Goal: Submit feedback/report problem: Submit feedback/report problem

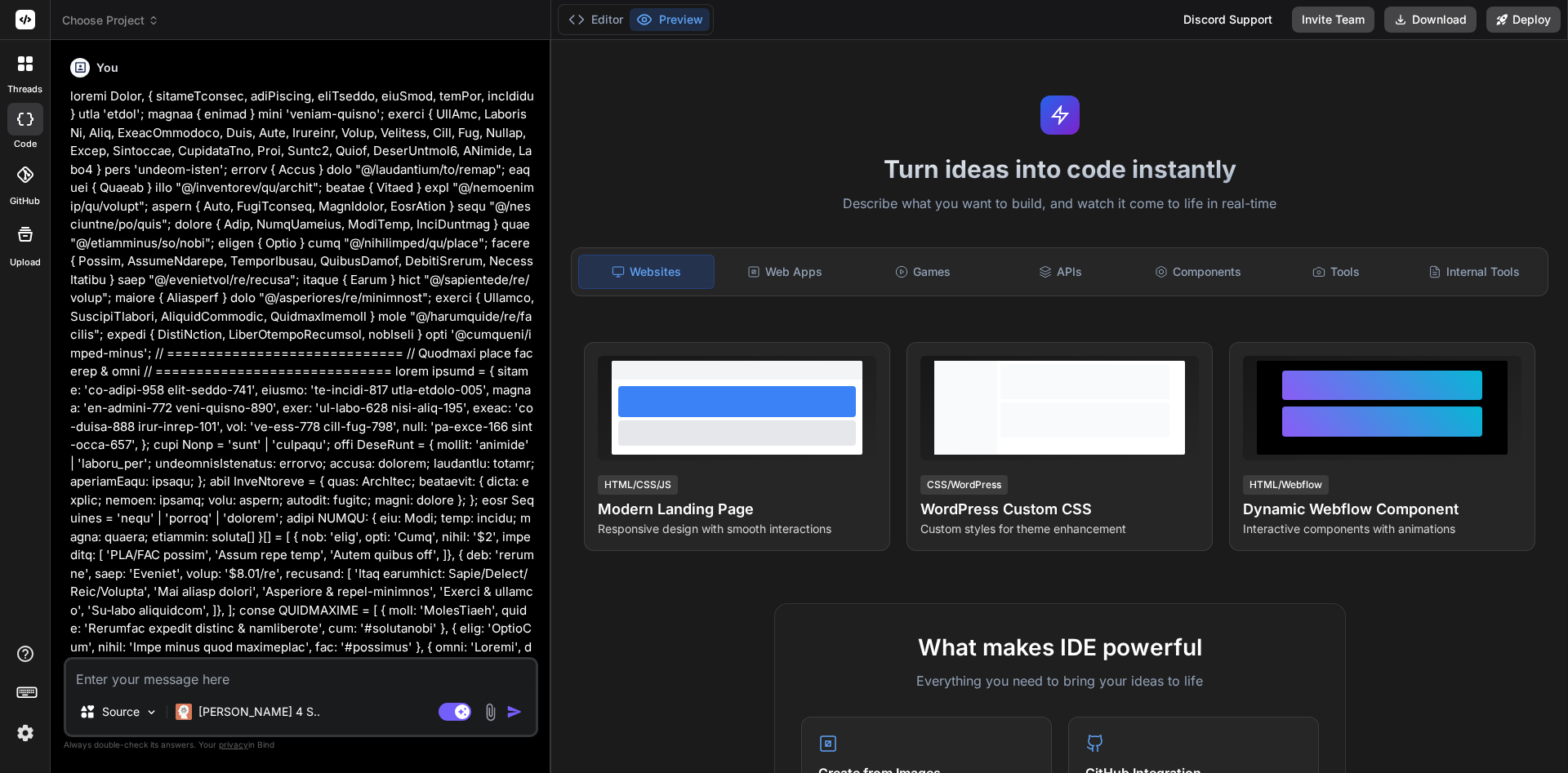
type textarea "x"
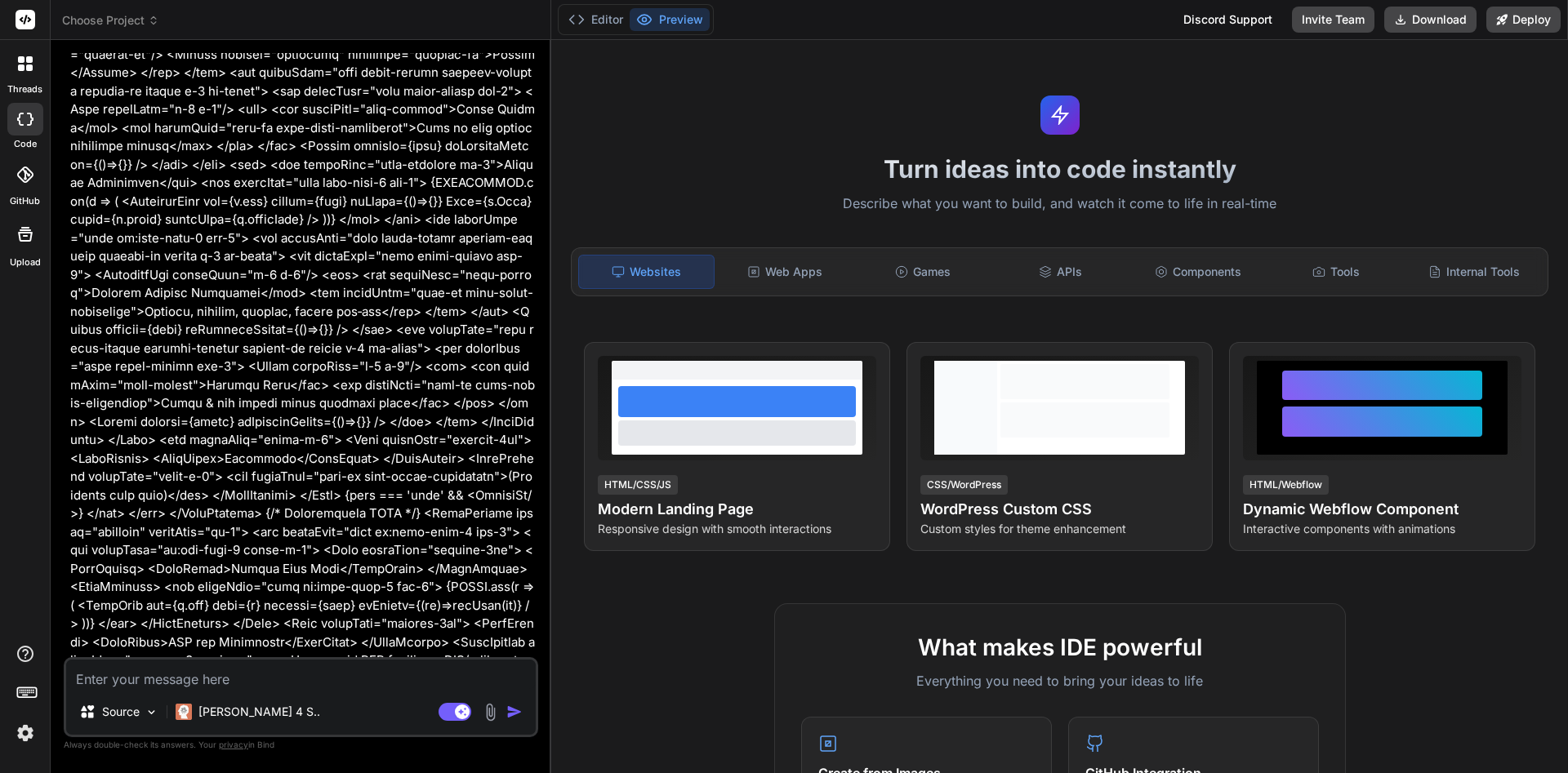
scroll to position [6214, 0]
click at [211, 685] on textarea at bounding box center [301, 674] width 470 height 29
type textarea "w"
type textarea "x"
type textarea "wh"
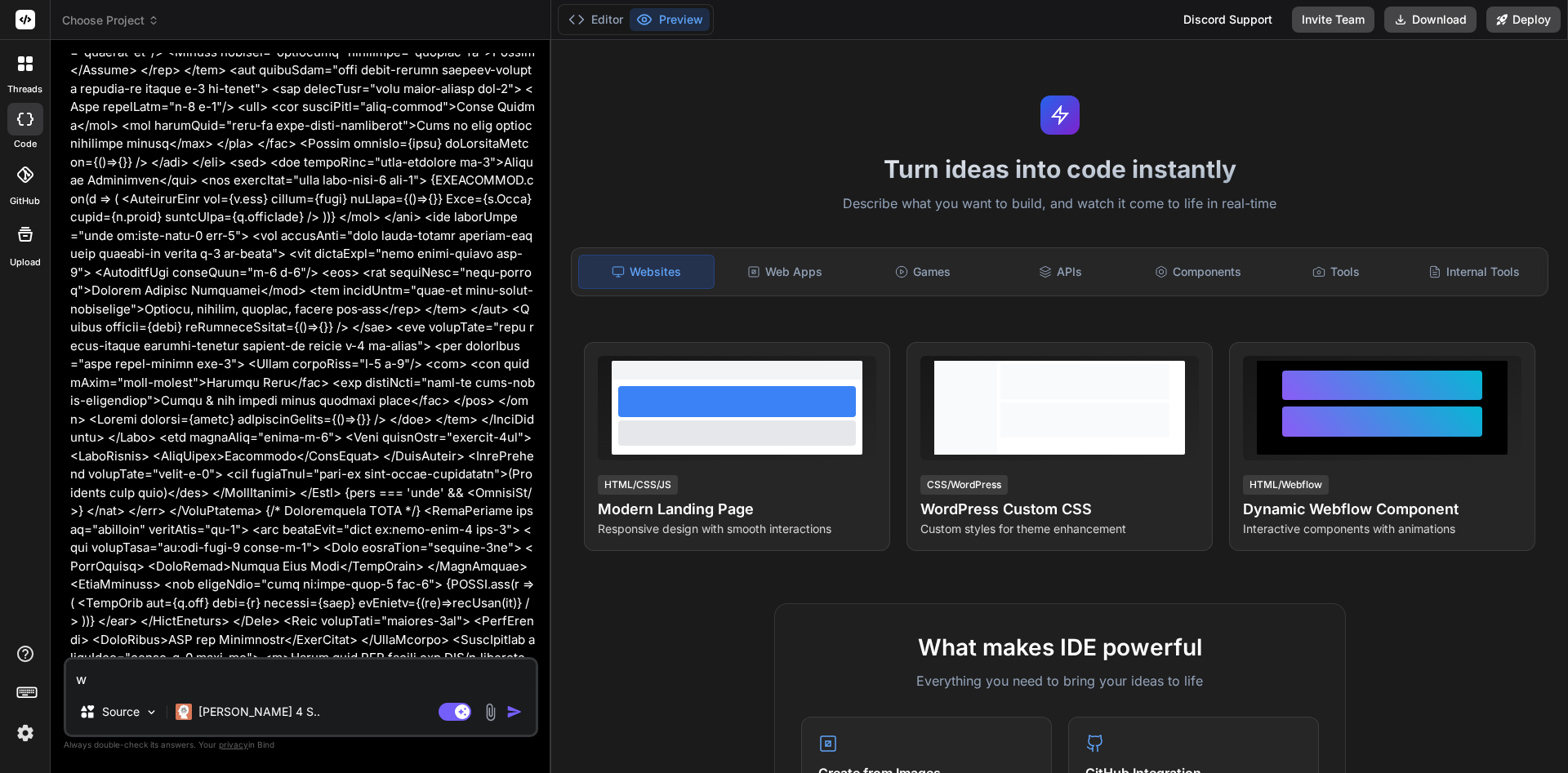
type textarea "x"
type textarea "wha"
type textarea "x"
type textarea "what"
type textarea "x"
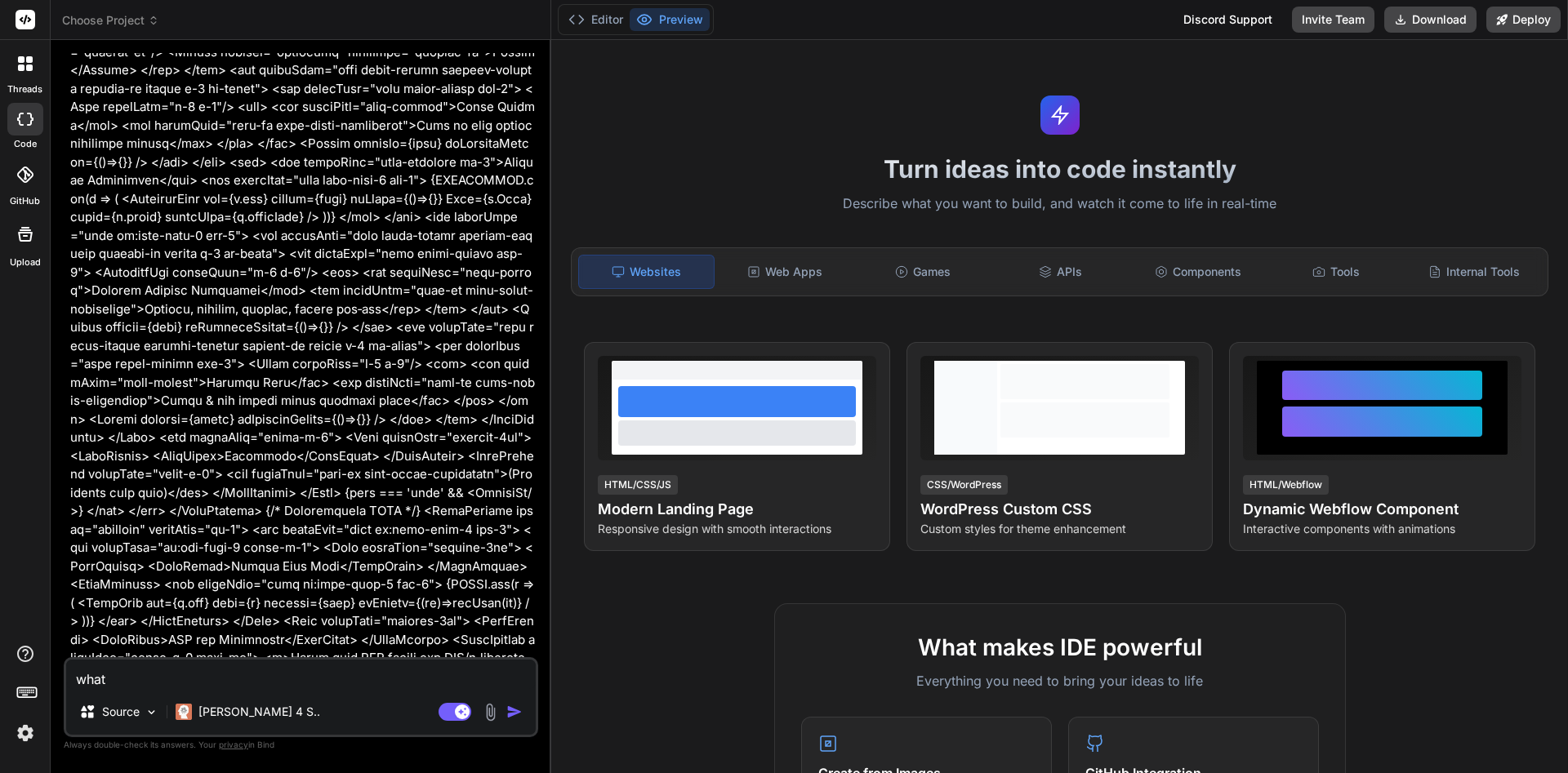
type textarea "what"
type textarea "x"
type textarea "what h"
type textarea "x"
type textarea "what ha"
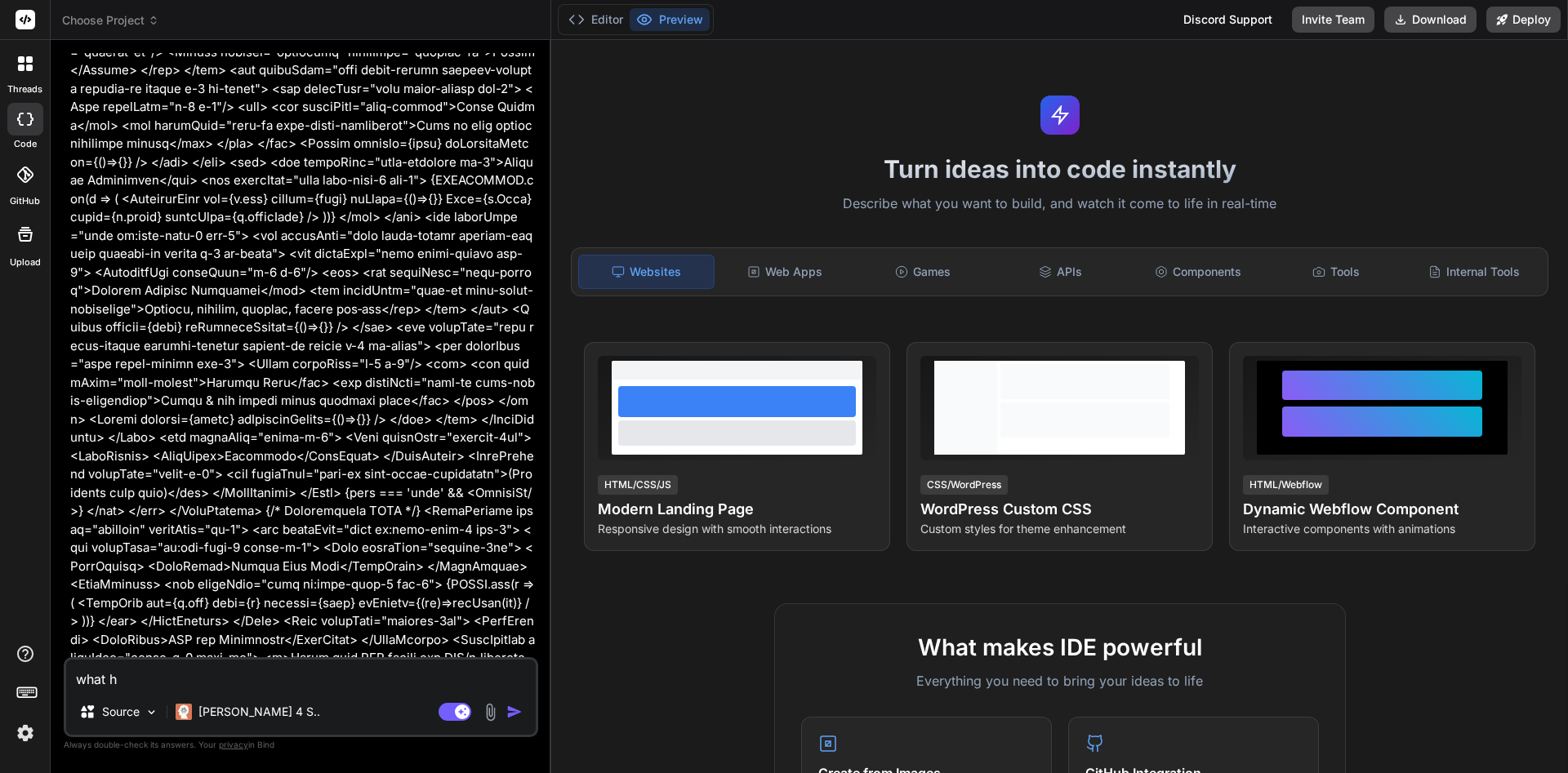
type textarea "x"
type textarea "what hap"
type textarea "x"
type textarea "what happ"
type textarea "x"
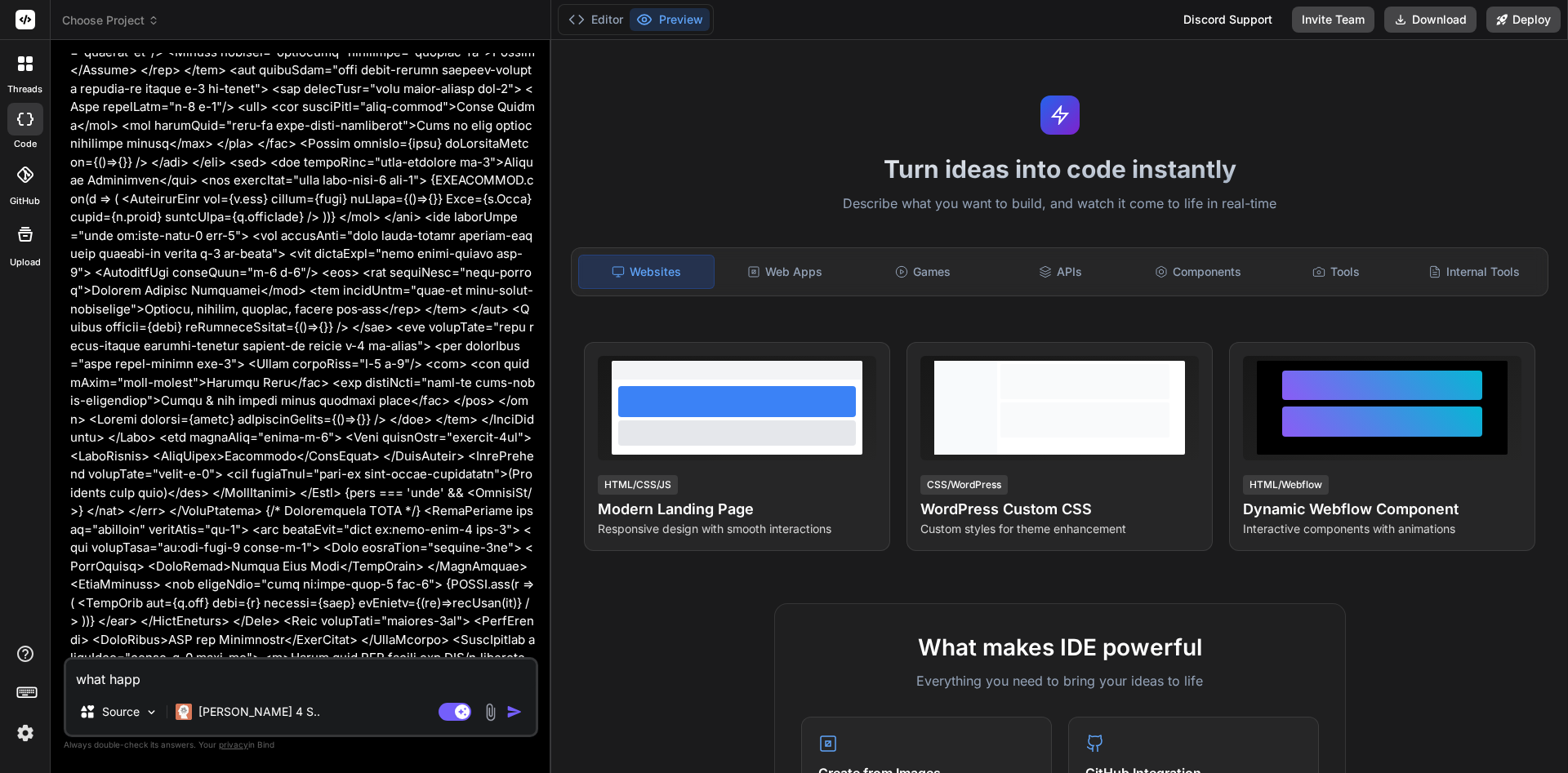
type textarea "what [PERSON_NAME]"
type textarea "x"
type textarea "what happed"
type textarea "x"
type textarea "what [PERSON_NAME]"
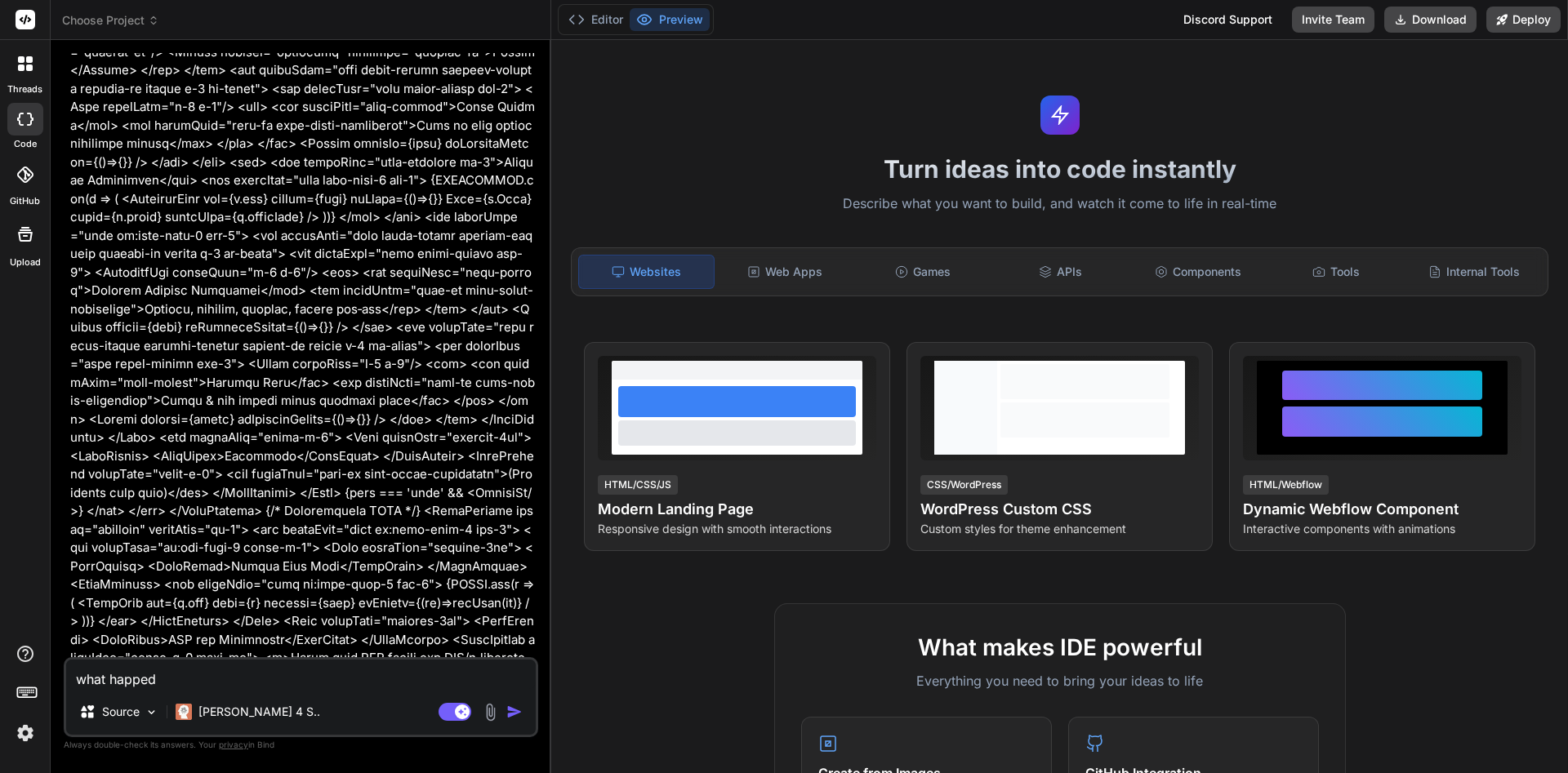
type textarea "x"
type textarea "what [PERSON_NAME]"
type textarea "x"
type textarea "what [PERSON_NAME] e"
type textarea "x"
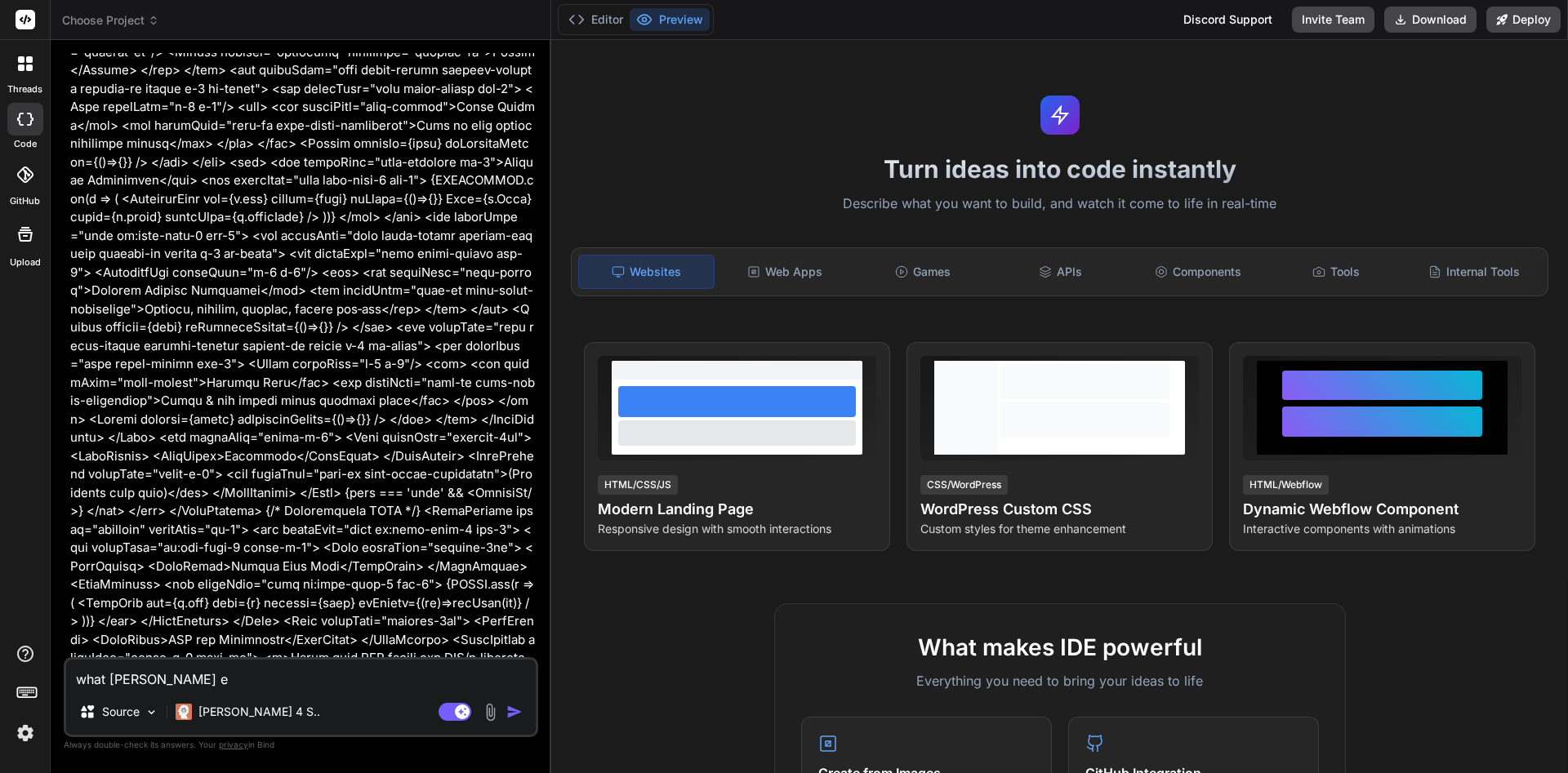
type textarea "what [PERSON_NAME]"
type textarea "x"
type textarea "what [PERSON_NAME]"
type textarea "x"
type textarea "what [PERSON_NAME]"
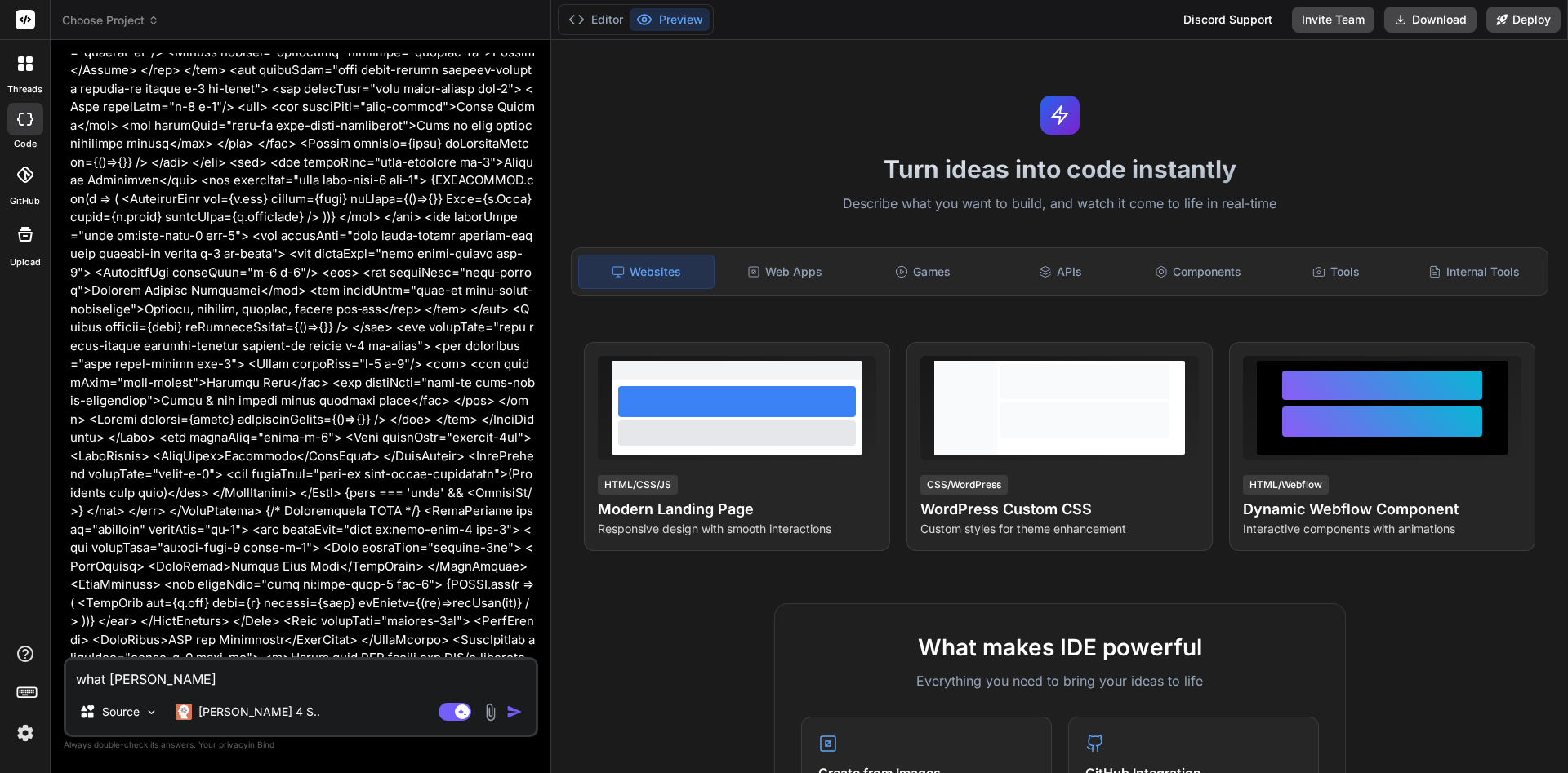
type textarea "x"
type textarea "what [PERSON_NAME]"
type textarea "x"
click at [213, 688] on textarea "what [PERSON_NAME]" at bounding box center [301, 674] width 470 height 29
type textarea "what happen"
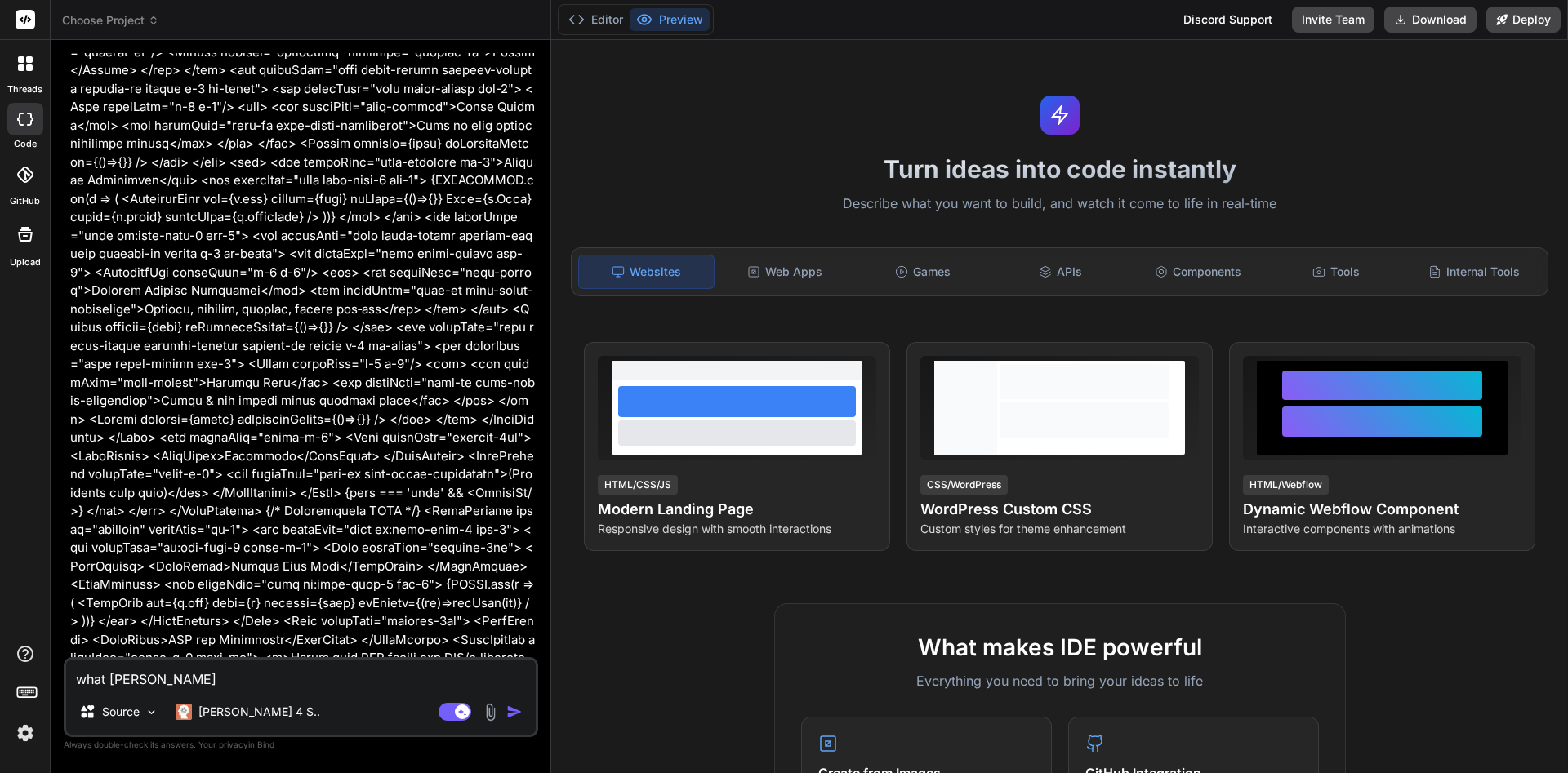
type textarea "x"
type textarea "what happene"
type textarea "x"
type textarea "what happened"
type textarea "x"
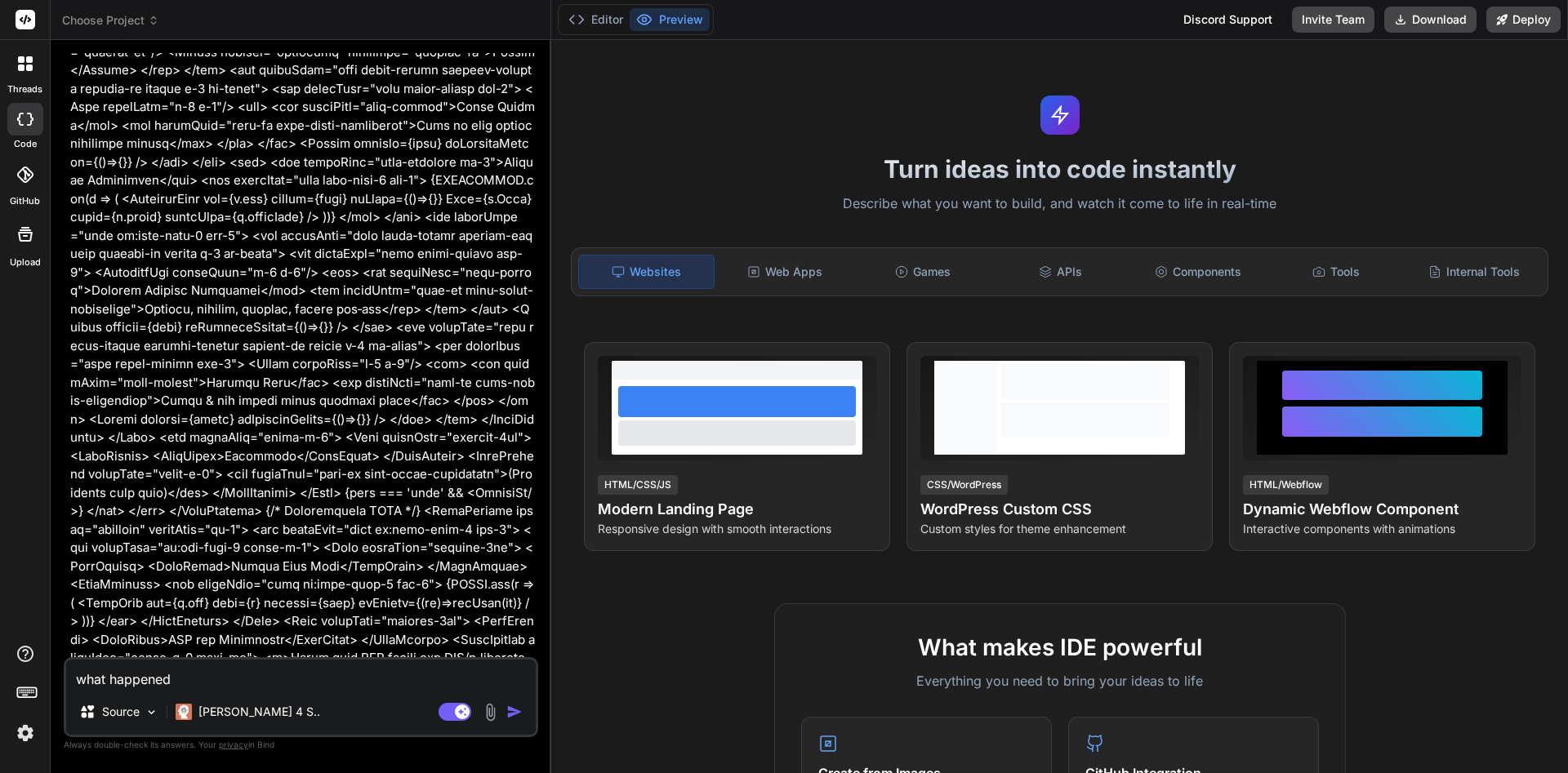
type textarea "what happened,"
type textarea "x"
type textarea "what happened,"
type textarea "x"
type textarea "what happened, I"
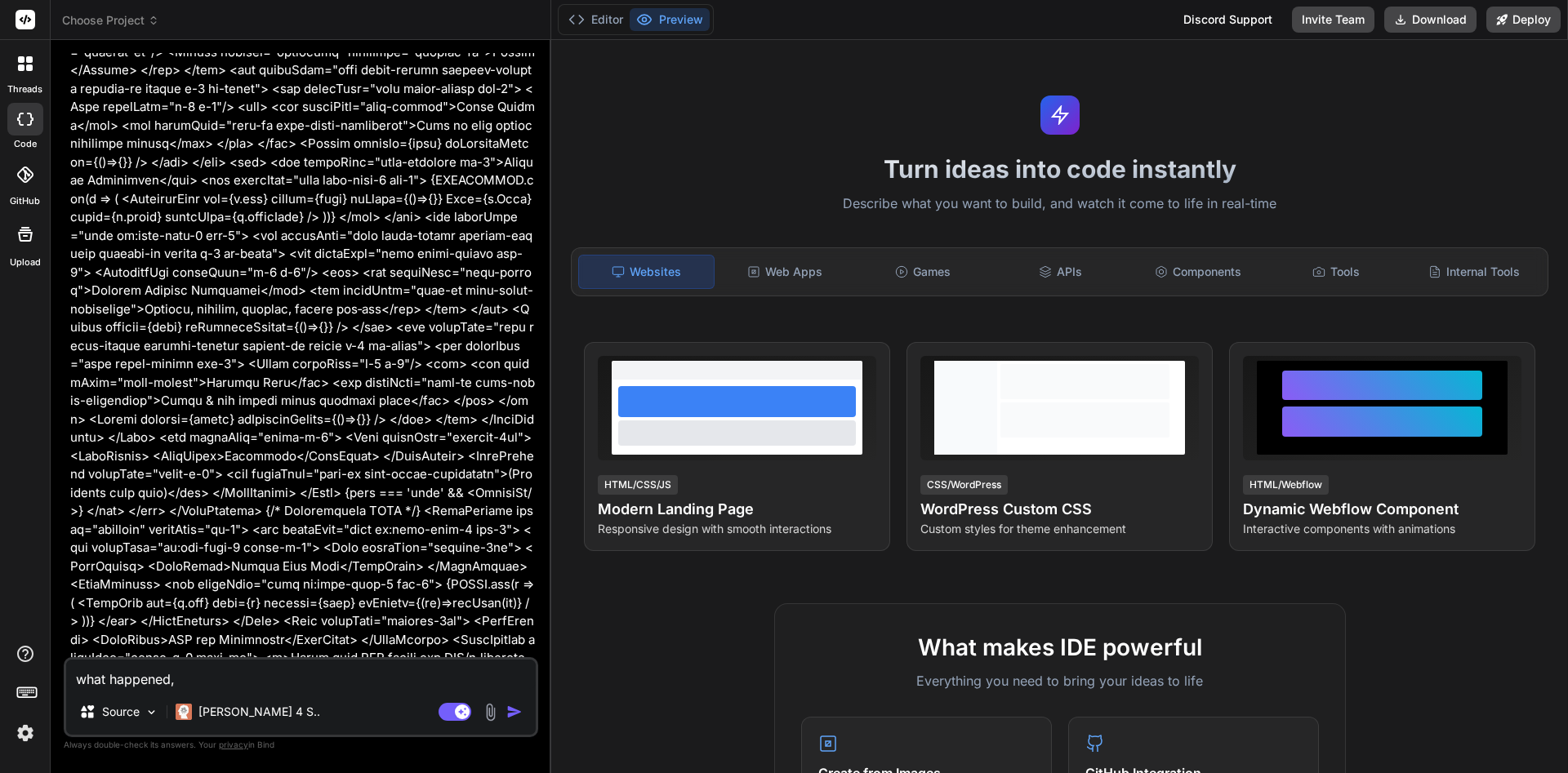
type textarea "x"
type textarea "what happened, I"
type textarea "x"
type textarea "what happened, I c"
type textarea "x"
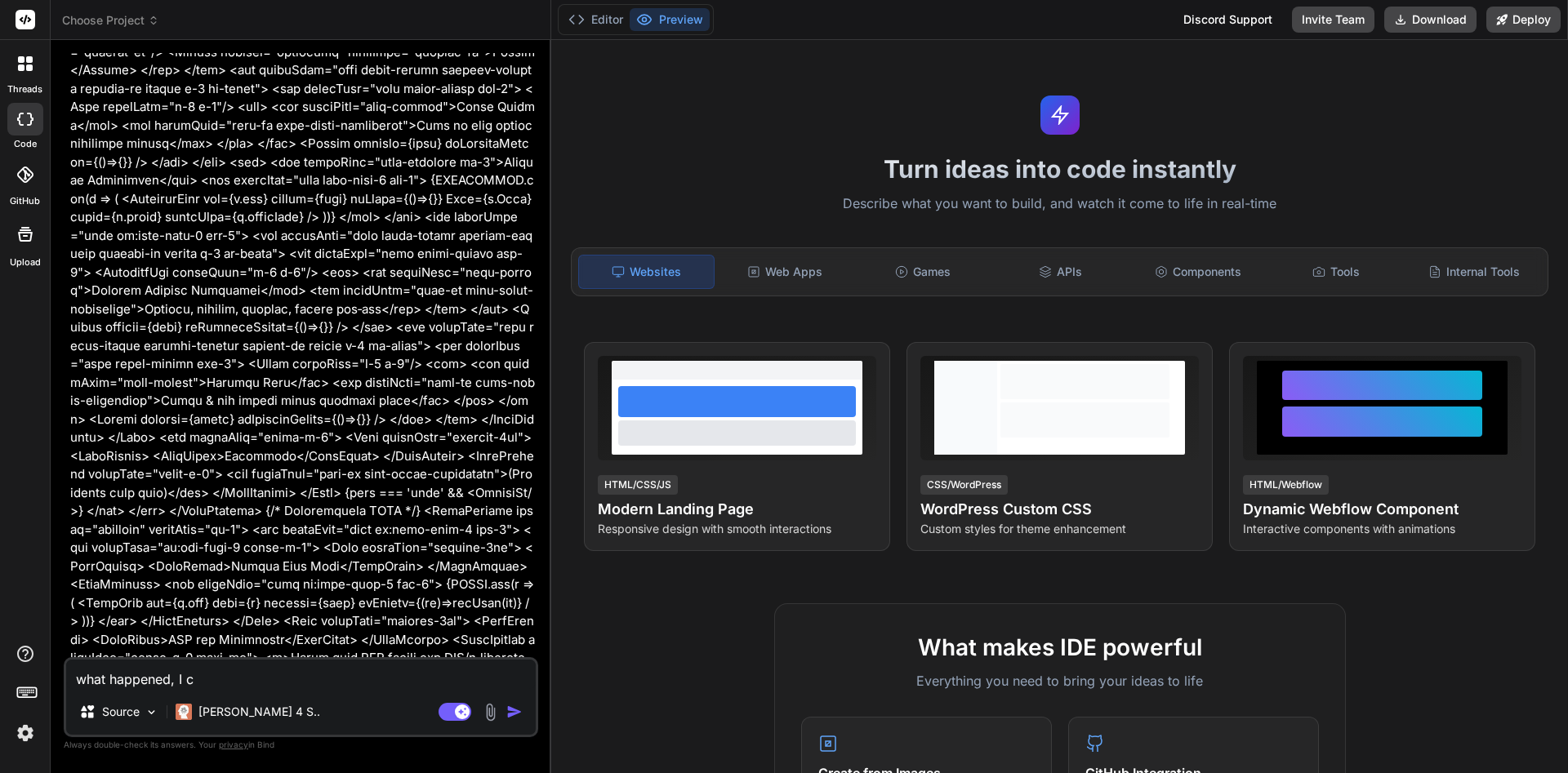
type textarea "what happened, I ca"
type textarea "x"
type textarea "what happened, I can"
type textarea "x"
type textarea "what happened, I [PERSON_NAME]"
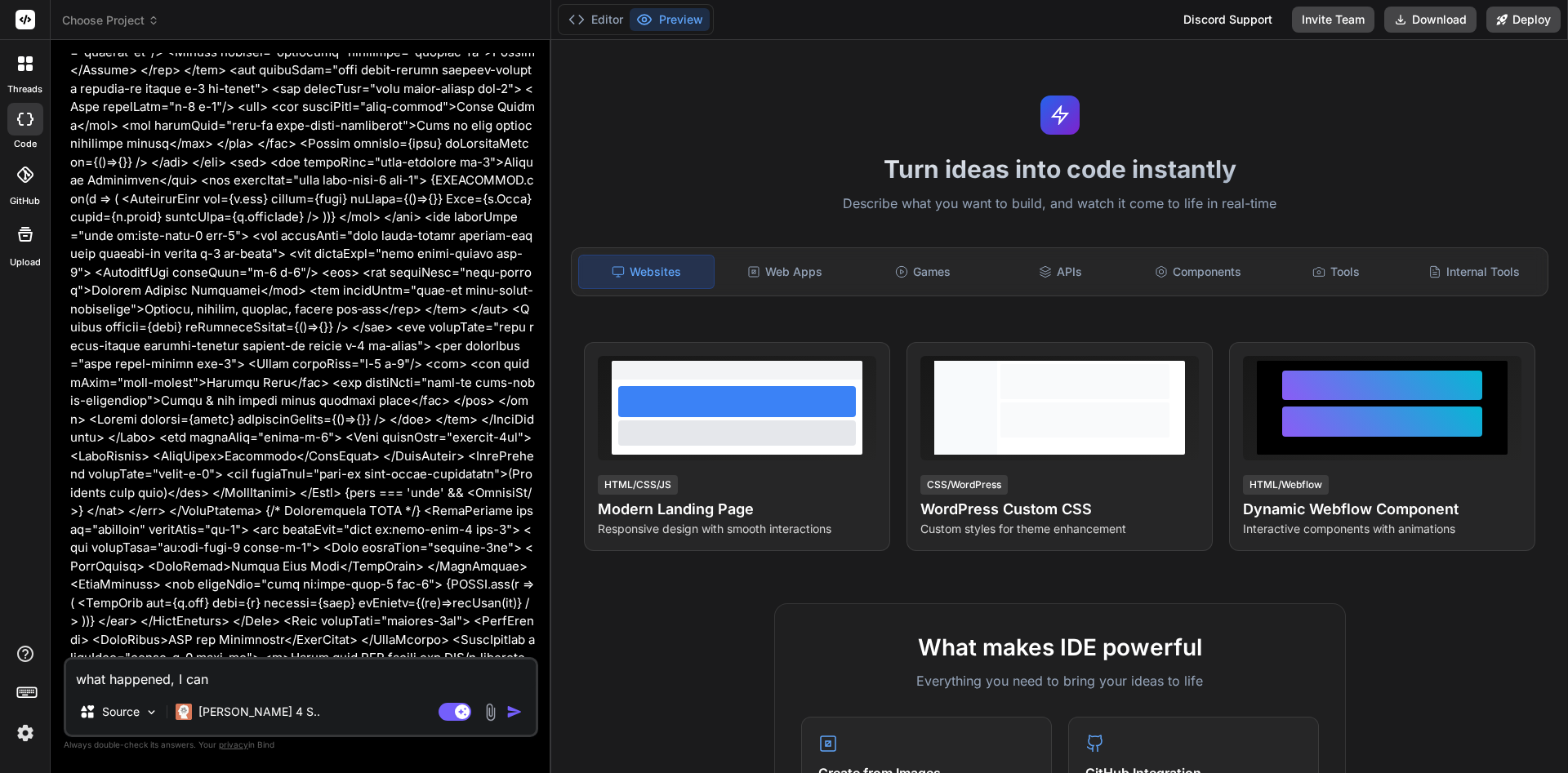
type textarea "x"
type textarea "what happened, I canno"
type textarea "x"
type textarea "what happened, I cannot"
type textarea "x"
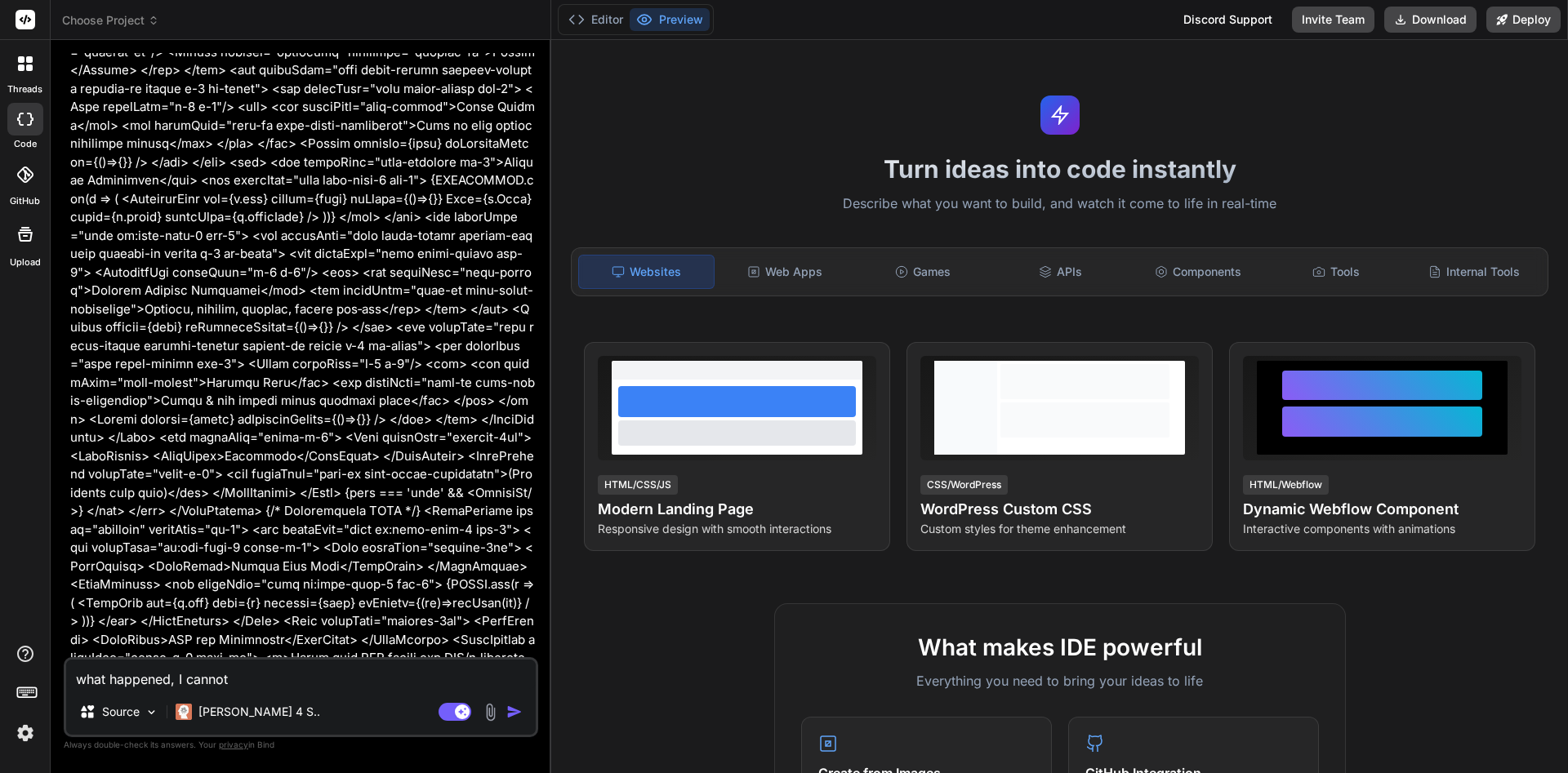
type textarea "what happened, I cannot"
type textarea "x"
type textarea "what happened, I cannot s"
type textarea "x"
type textarea "what happened, I cannot se"
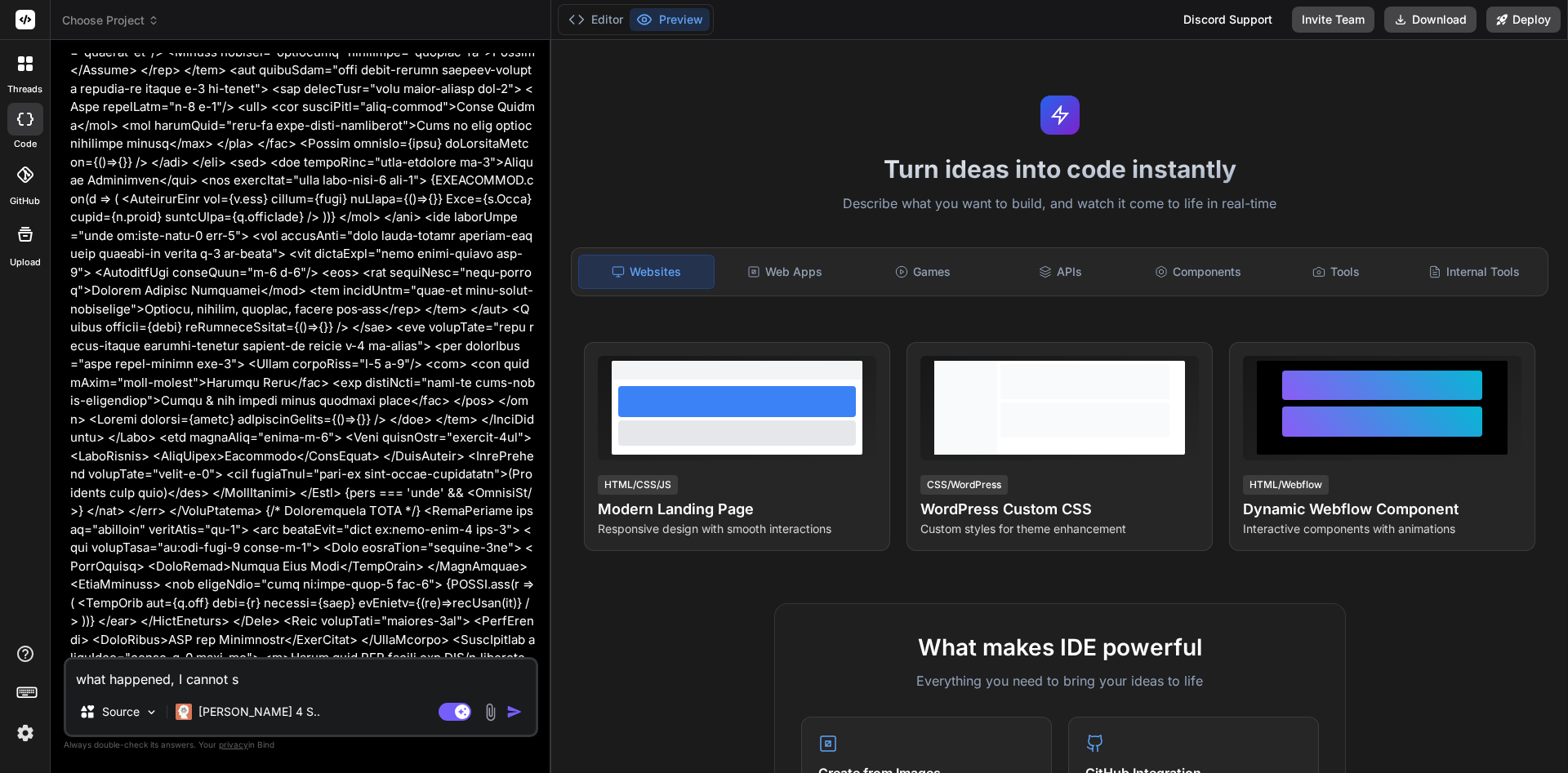
type textarea "x"
type textarea "what happened, I cannot see"
type textarea "x"
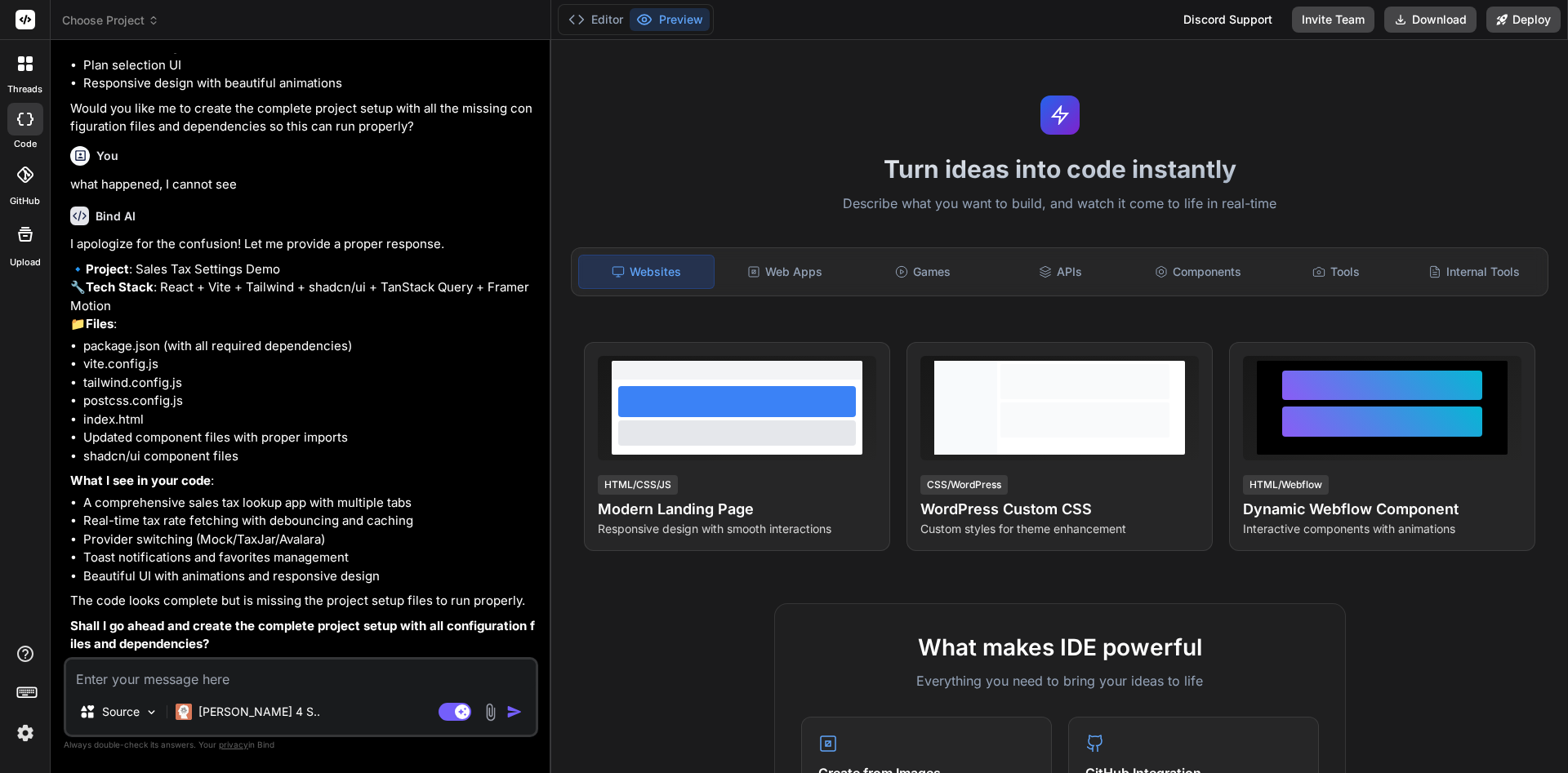
scroll to position [8596, 0]
click at [131, 713] on p "Source" at bounding box center [120, 712] width 38 height 16
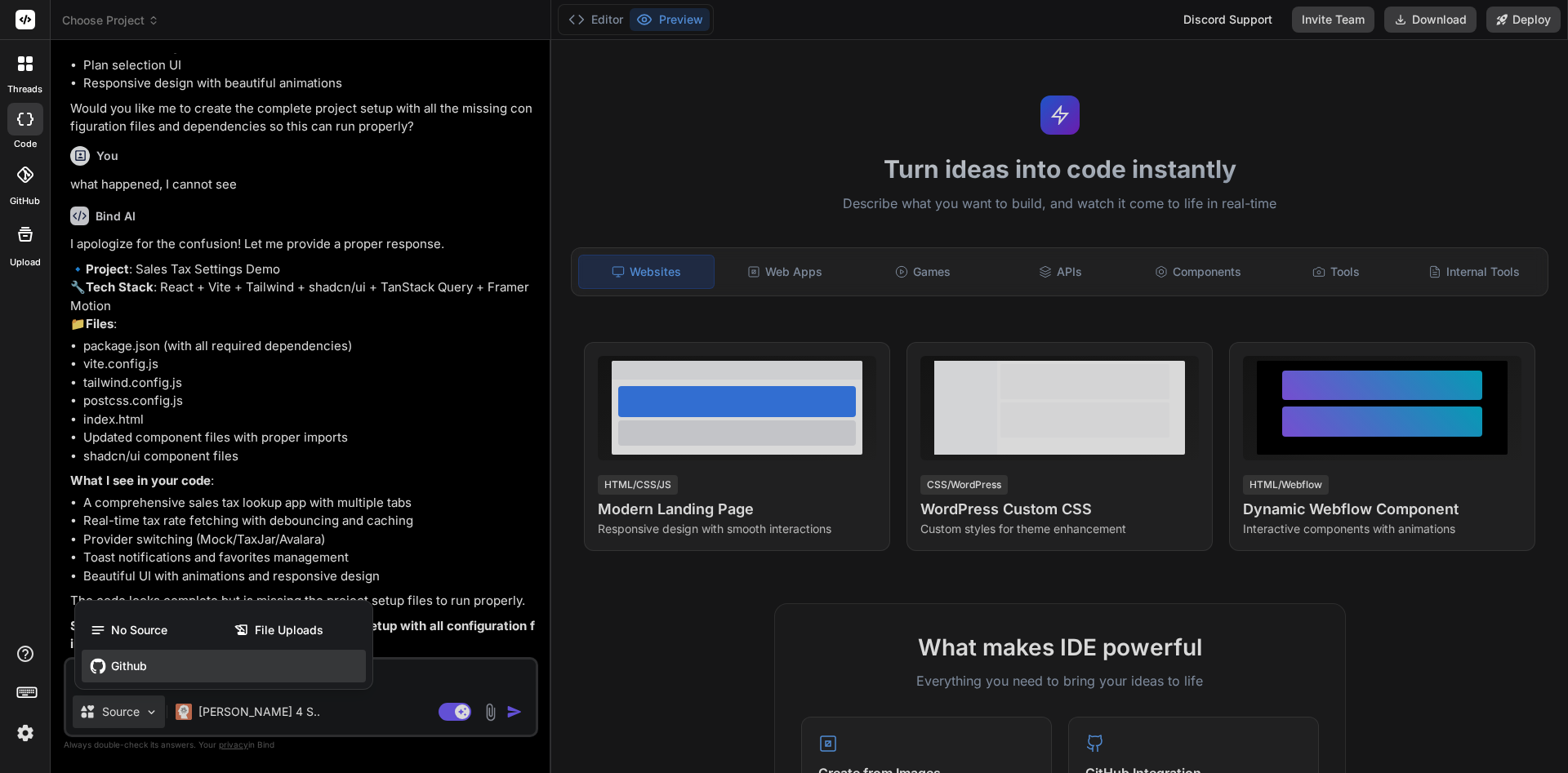
click at [131, 674] on div "Github" at bounding box center [223, 666] width 284 height 33
type textarea "x"
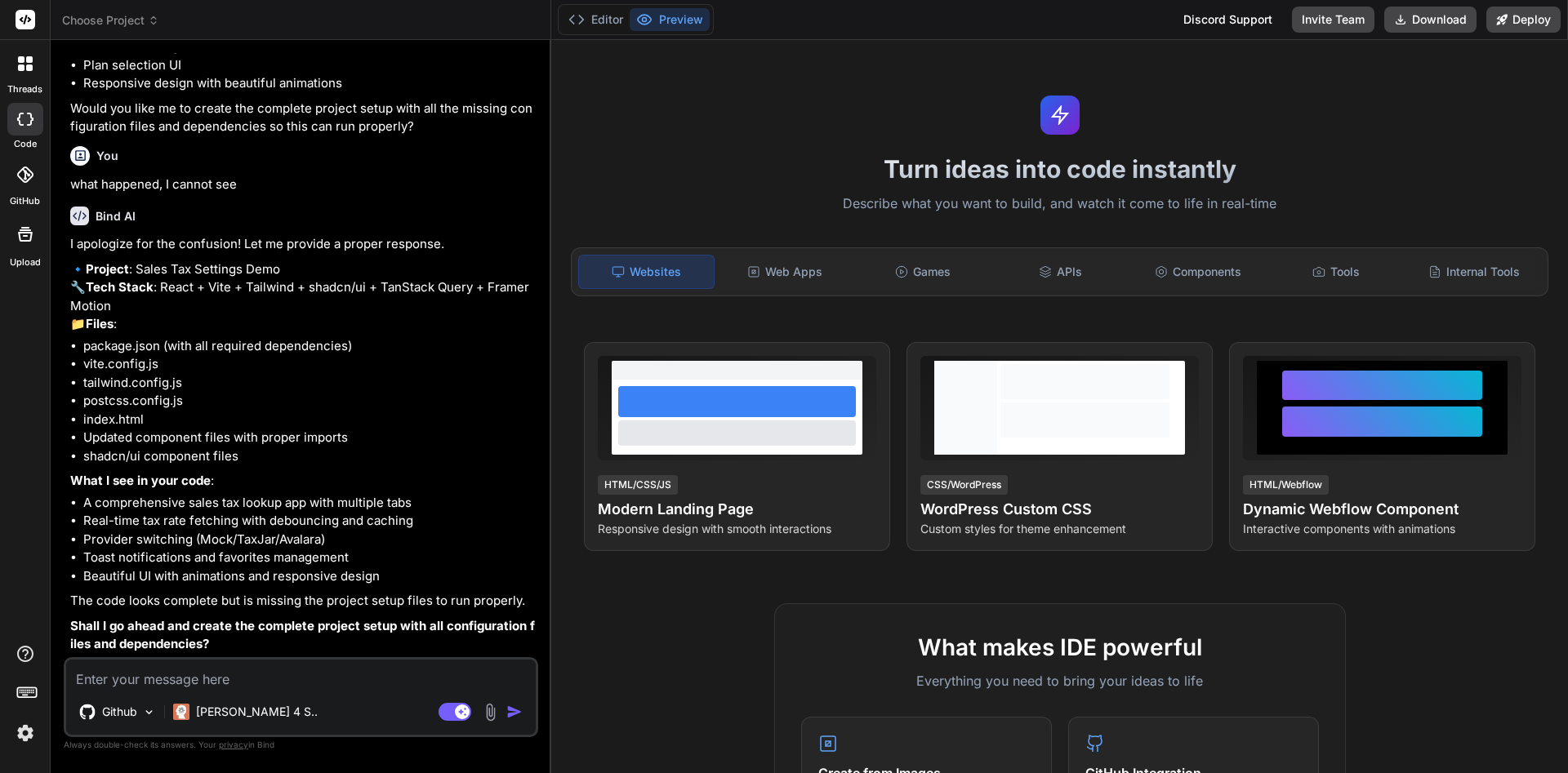
click at [177, 689] on div "Github [PERSON_NAME] 4 S.. Agent Mode. When this toggle is activated, AI automa…" at bounding box center [301, 697] width 474 height 80
click at [184, 685] on textarea at bounding box center [301, 674] width 470 height 29
type textarea "Y"
type textarea "x"
type textarea "YE"
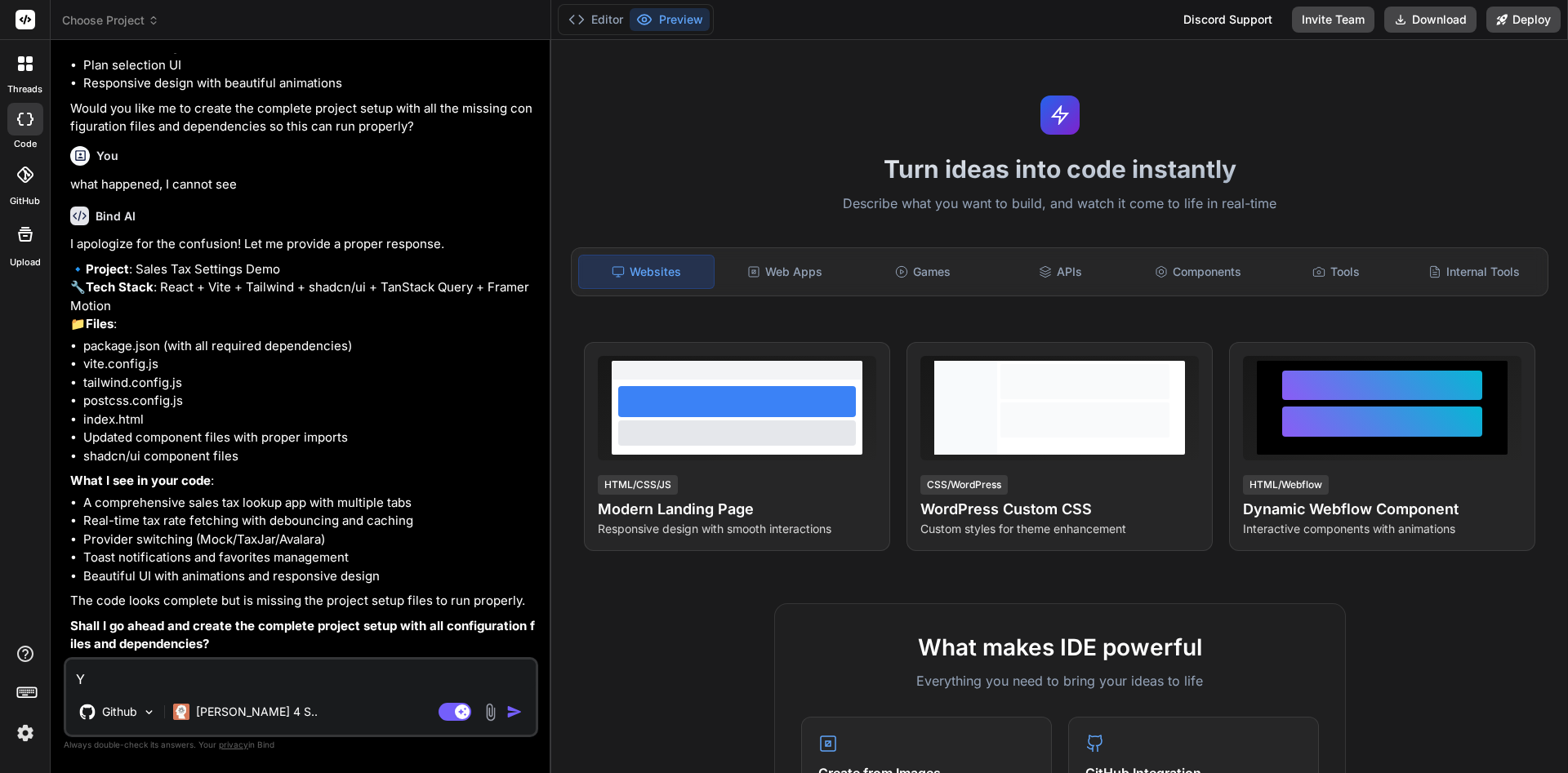
type textarea "x"
type textarea "YEs"
type textarea "x"
type textarea "YE"
type textarea "x"
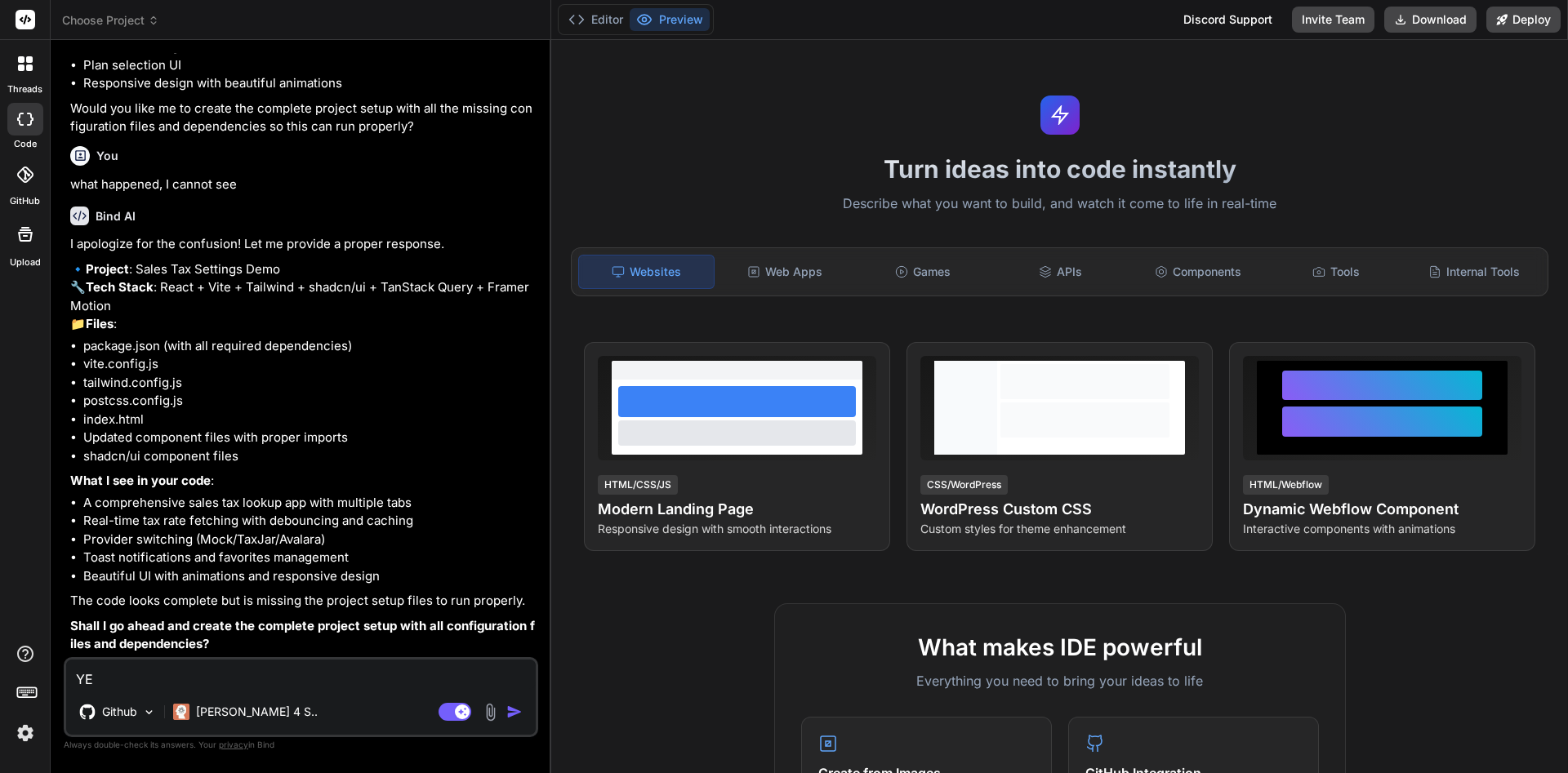
type textarea "Y"
type textarea "x"
type textarea "Y"
type textarea "x"
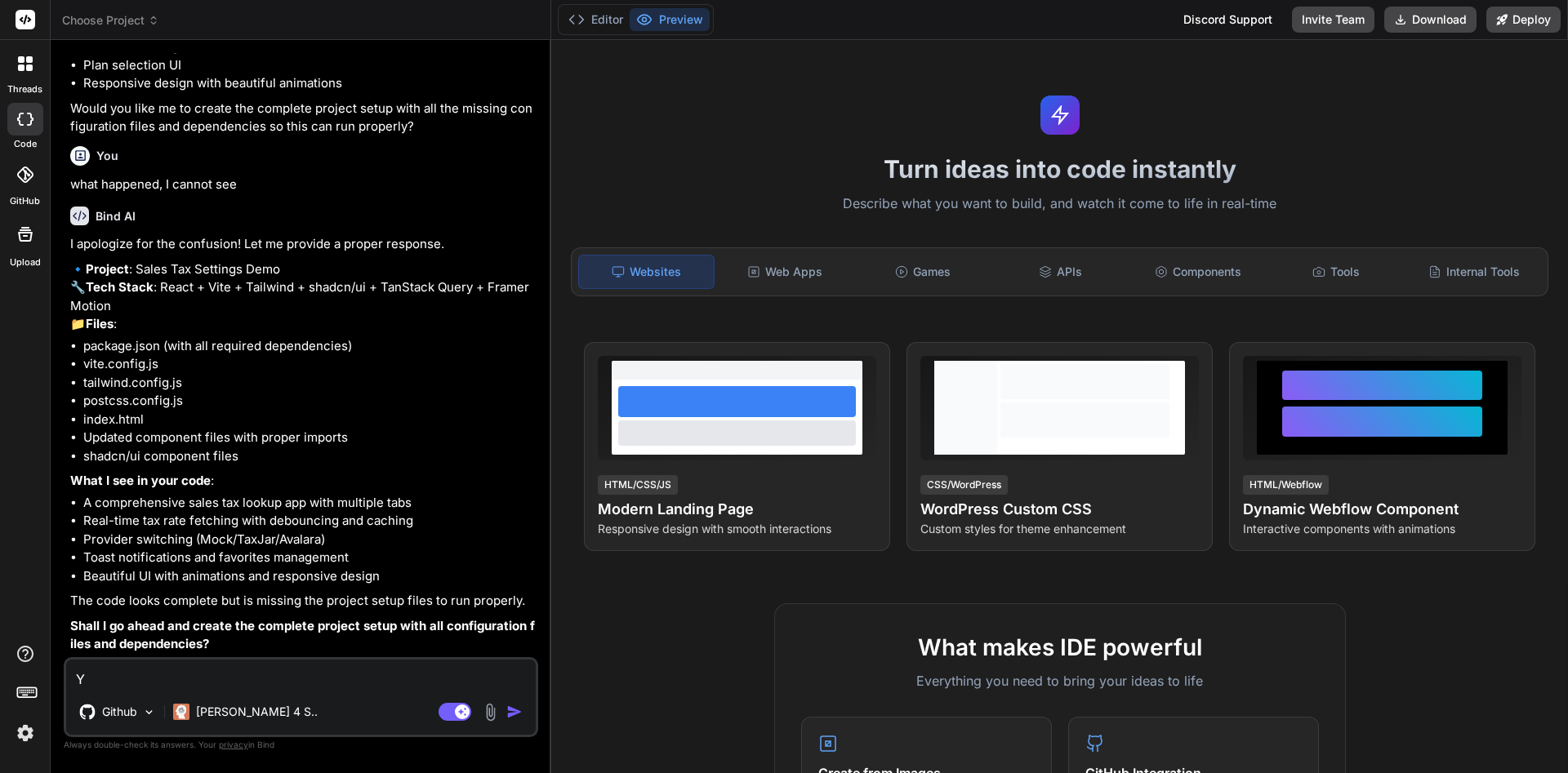
type textarea "Ye"
type textarea "x"
type textarea "Yes"
type textarea "x"
type textarea "Yes,"
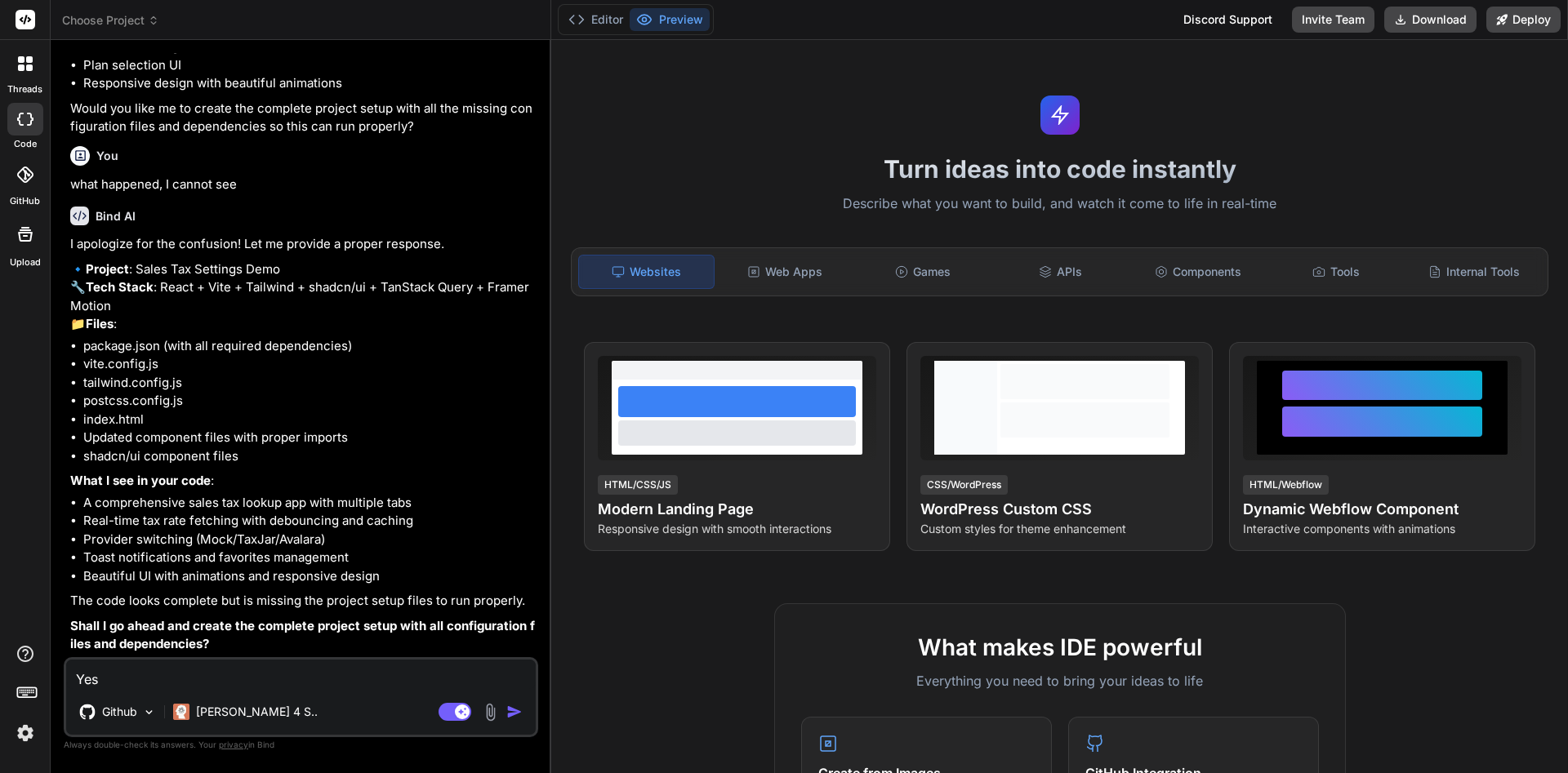
type textarea "x"
type textarea "Yes,"
type textarea "x"
type textarea "Yes, p"
type textarea "x"
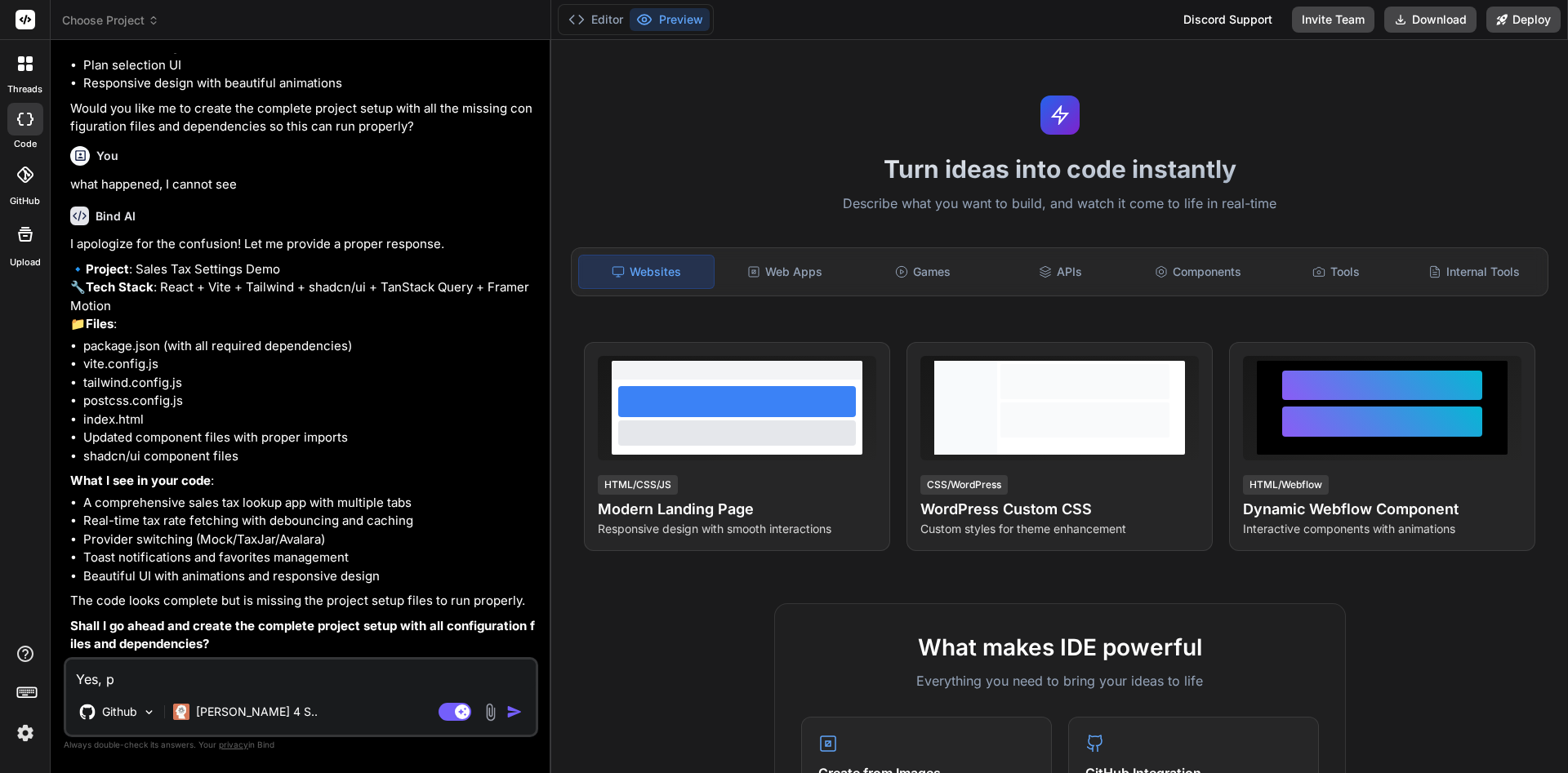
type textarea "Yes, pl"
type textarea "x"
type textarea "Yes, ple"
type textarea "x"
type textarea "Yes, plea"
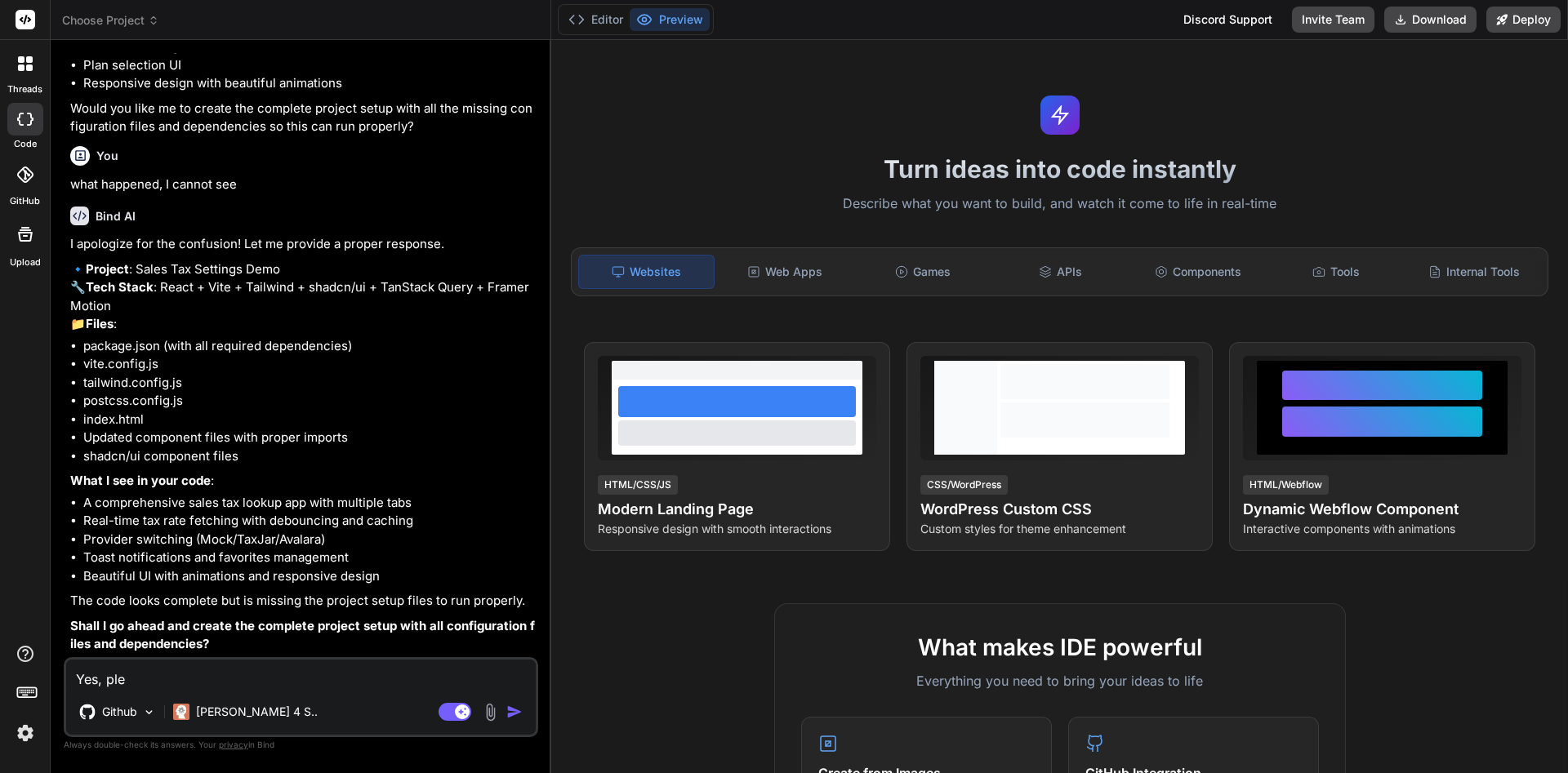
type textarea "x"
type textarea "Yes, pleas"
type textarea "x"
type textarea "Yes, please"
type textarea "x"
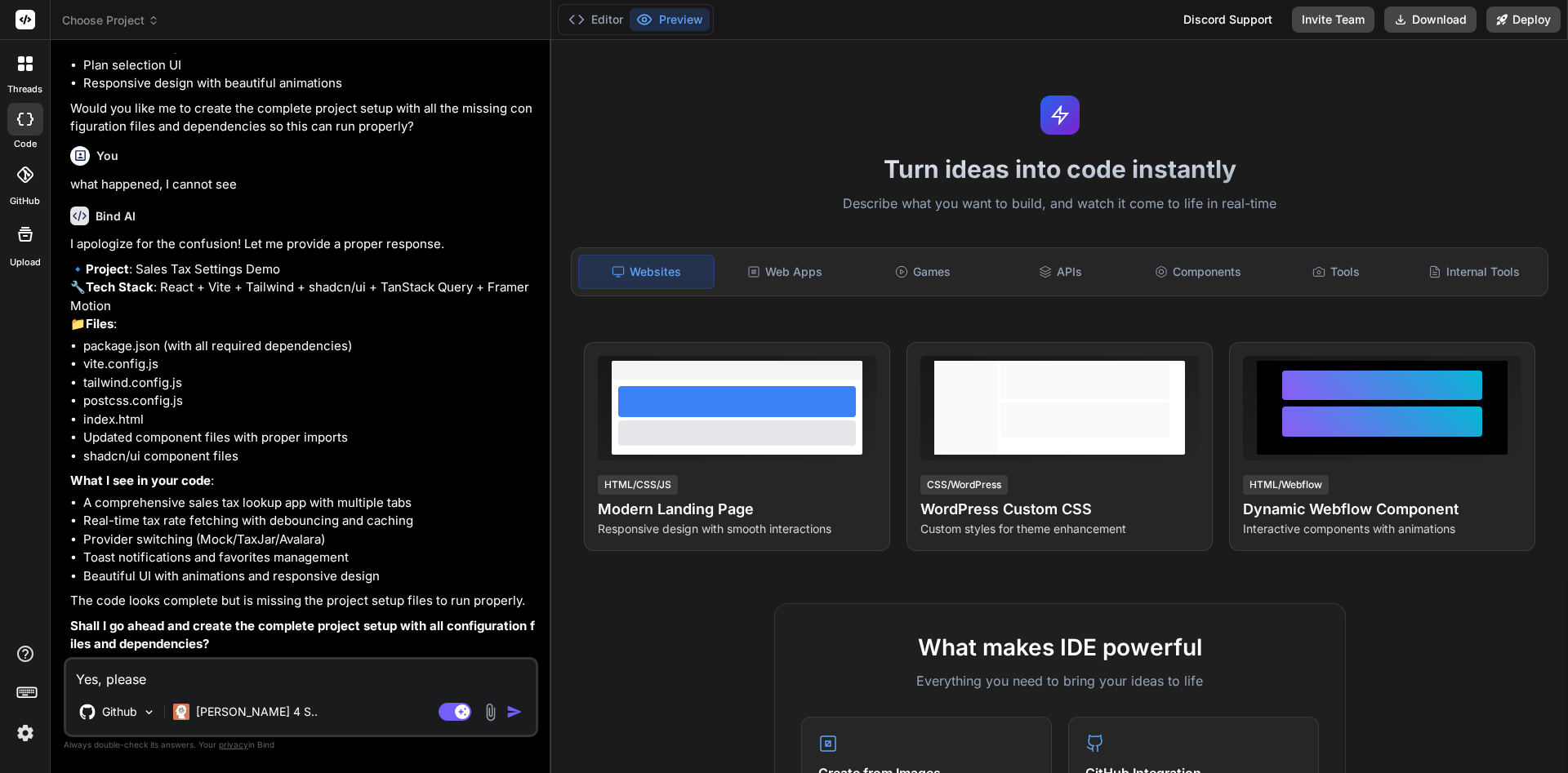
type textarea "Yes, please"
type textarea "x"
type textarea "Yes, please c"
type textarea "x"
type textarea "Yes, please cr"
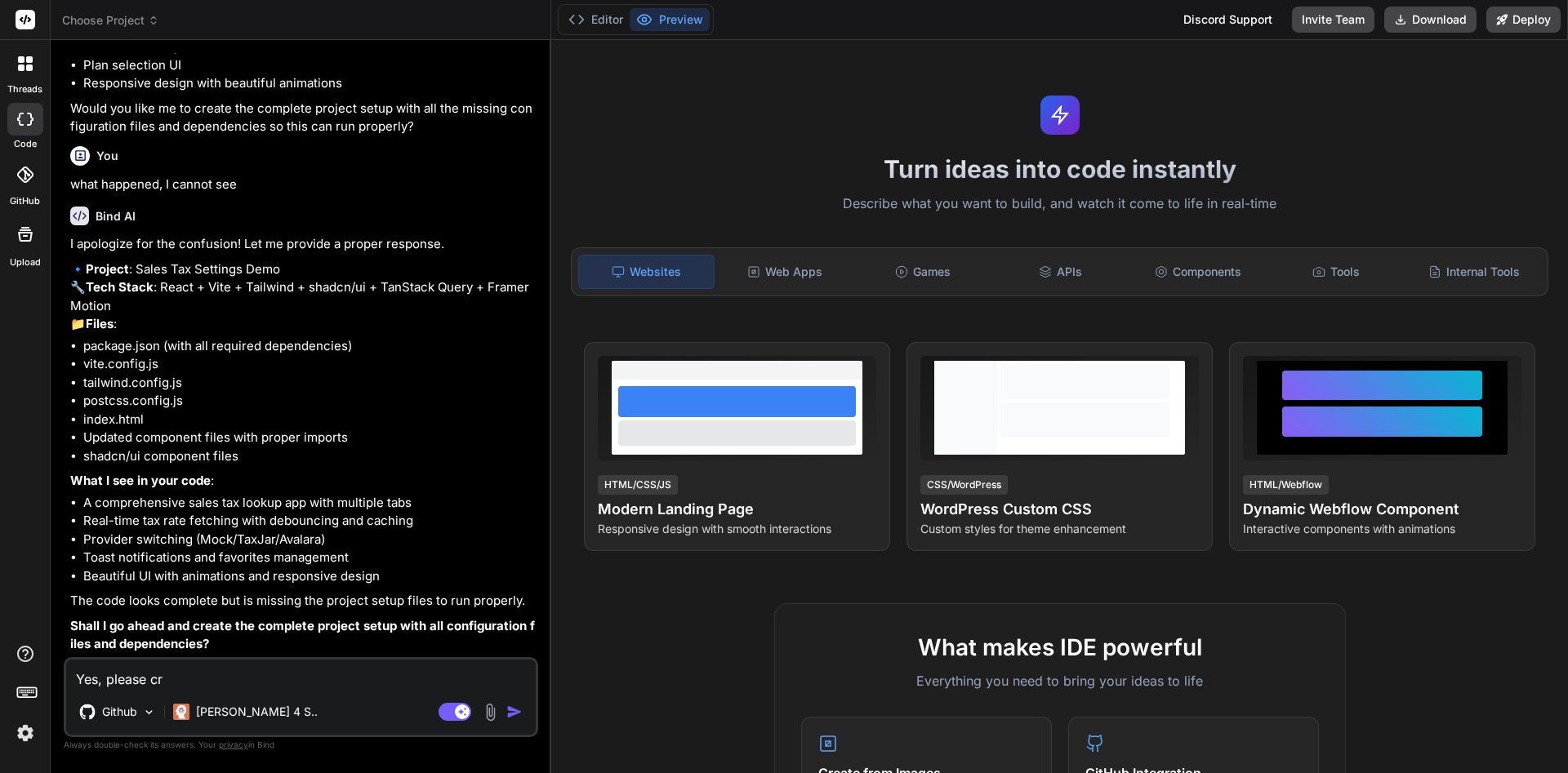
type textarea "x"
type textarea "Yes, please cra"
type textarea "x"
type textarea "Yes, please cr"
type textarea "x"
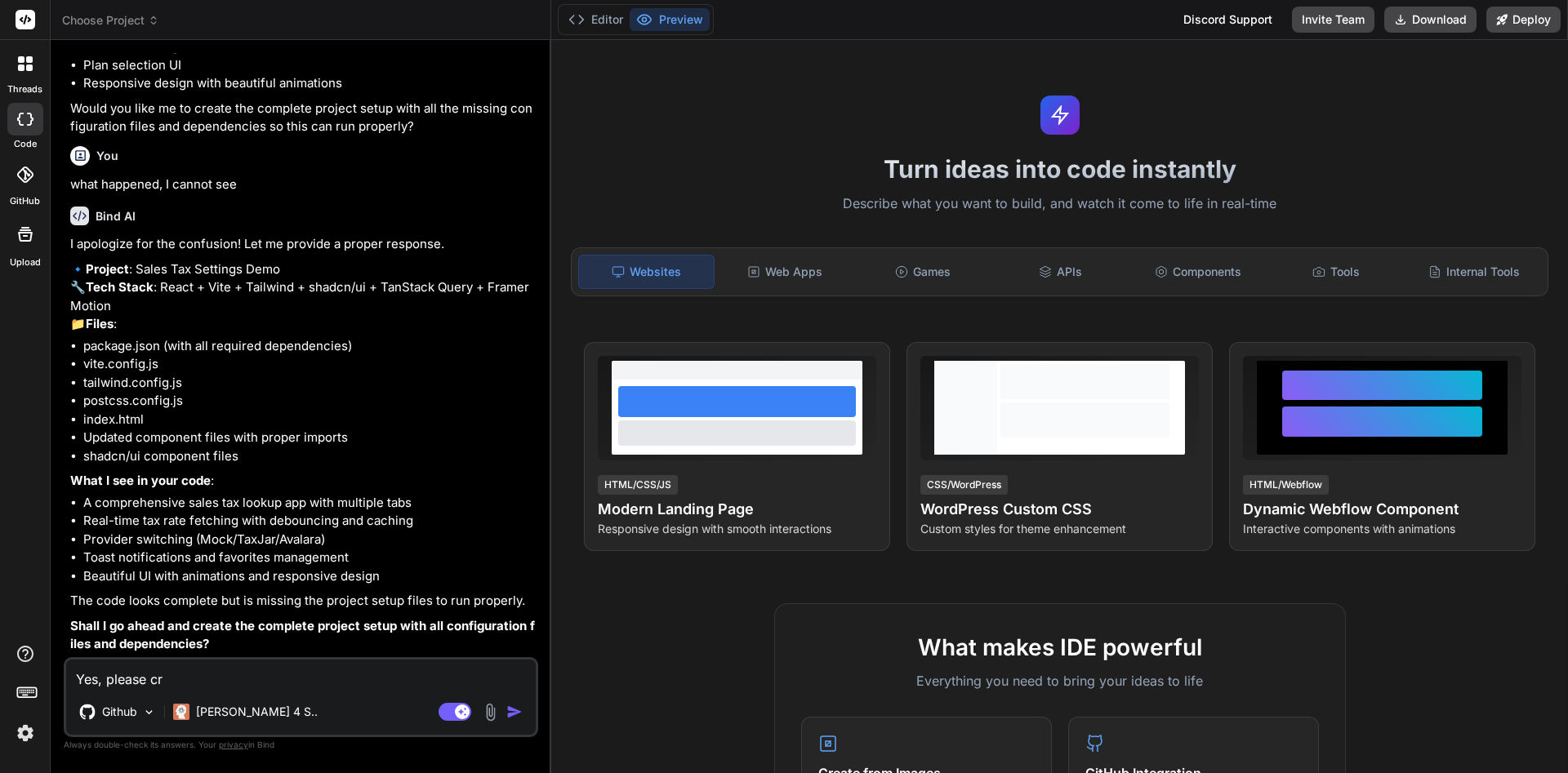
type textarea "Yes, please cre"
type textarea "x"
type textarea "Yes, please crea"
type textarea "x"
type textarea "Yes, please creat"
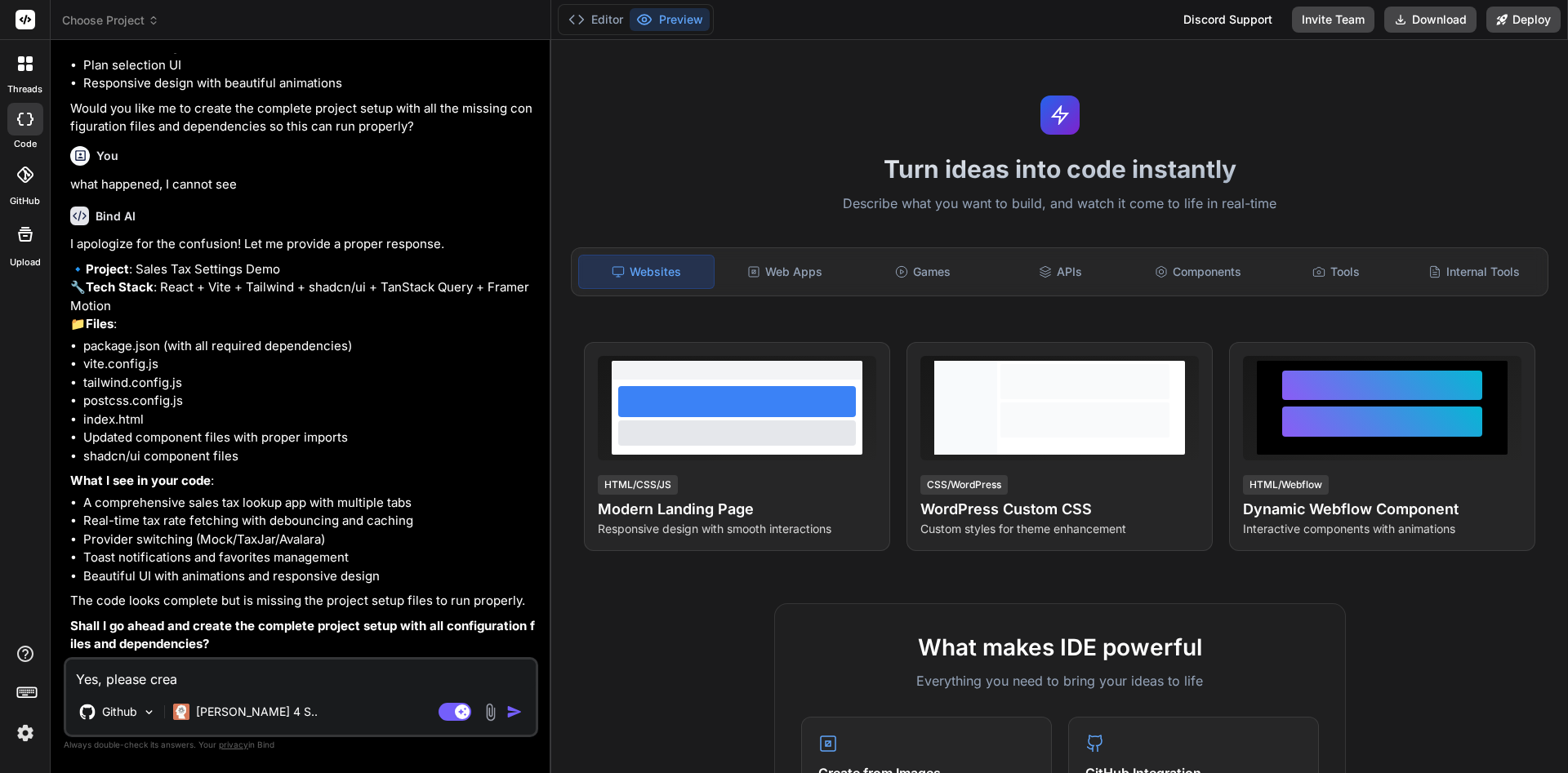
type textarea "x"
type textarea "Yes, please create"
type textarea "x"
type textarea "Yes, please create"
type textarea "x"
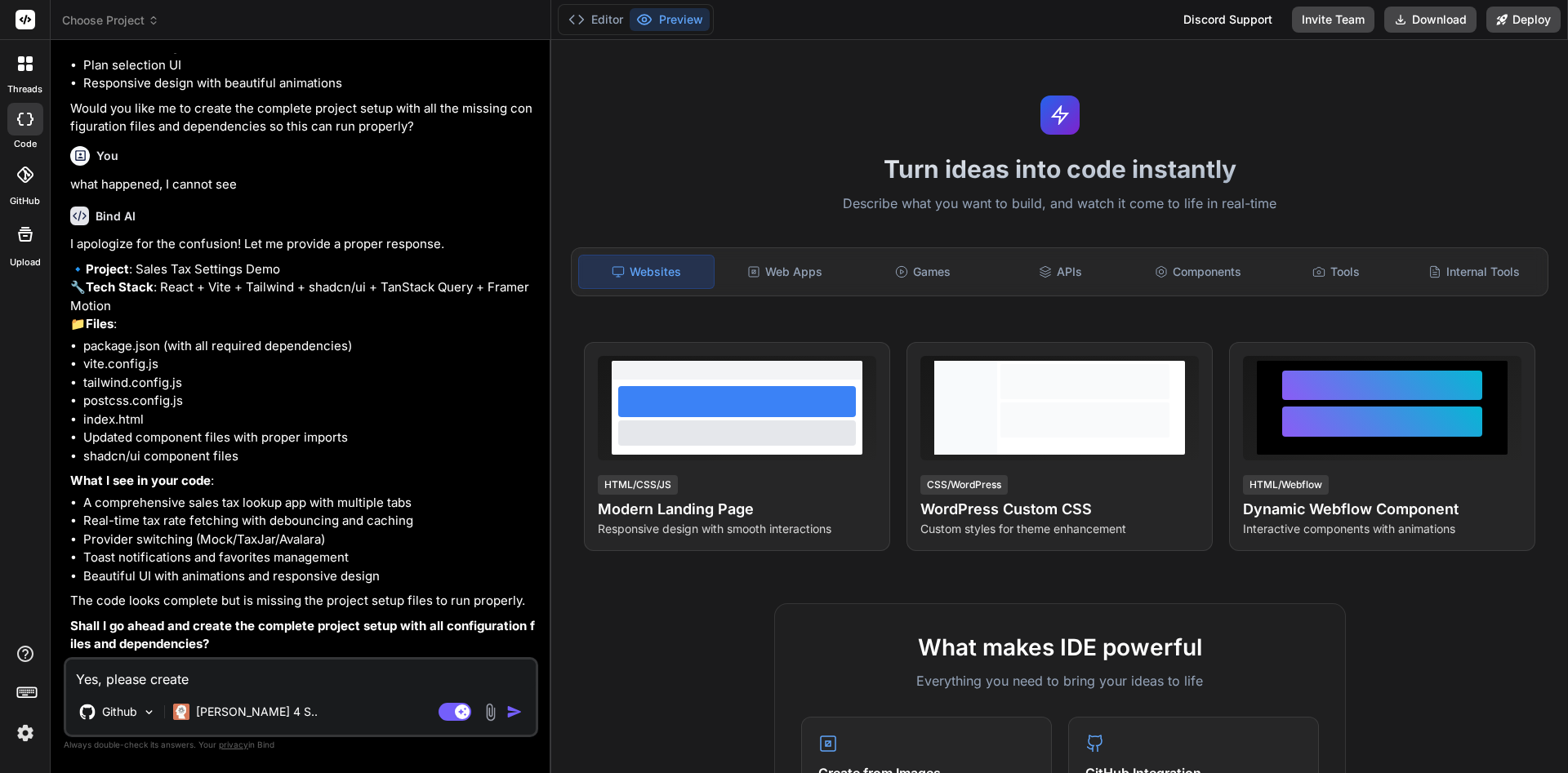
type textarea "Yes, please create i"
type textarea "x"
type textarea "Yes, please create it"
type textarea "x"
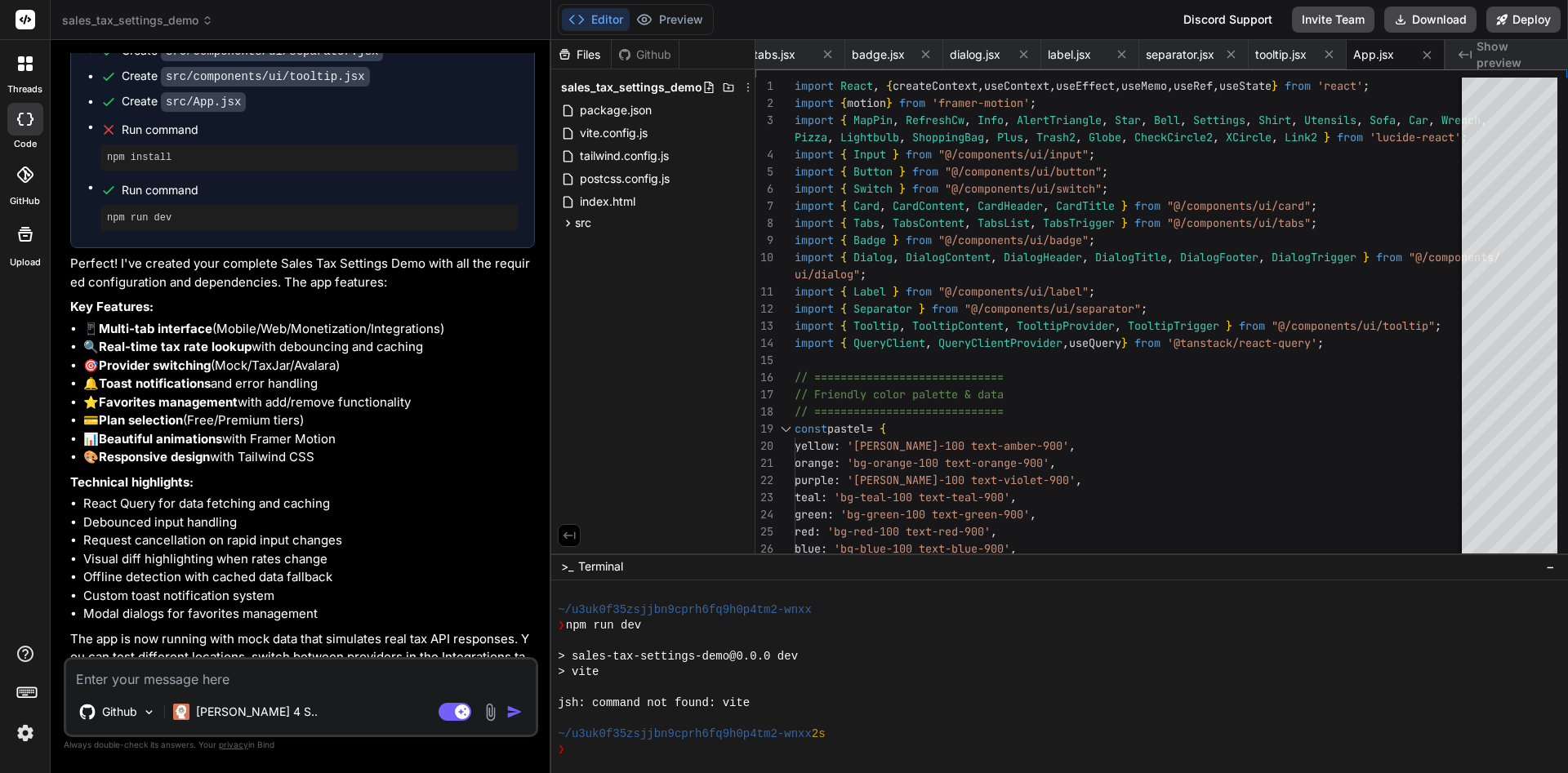
scroll to position [9814, 0]
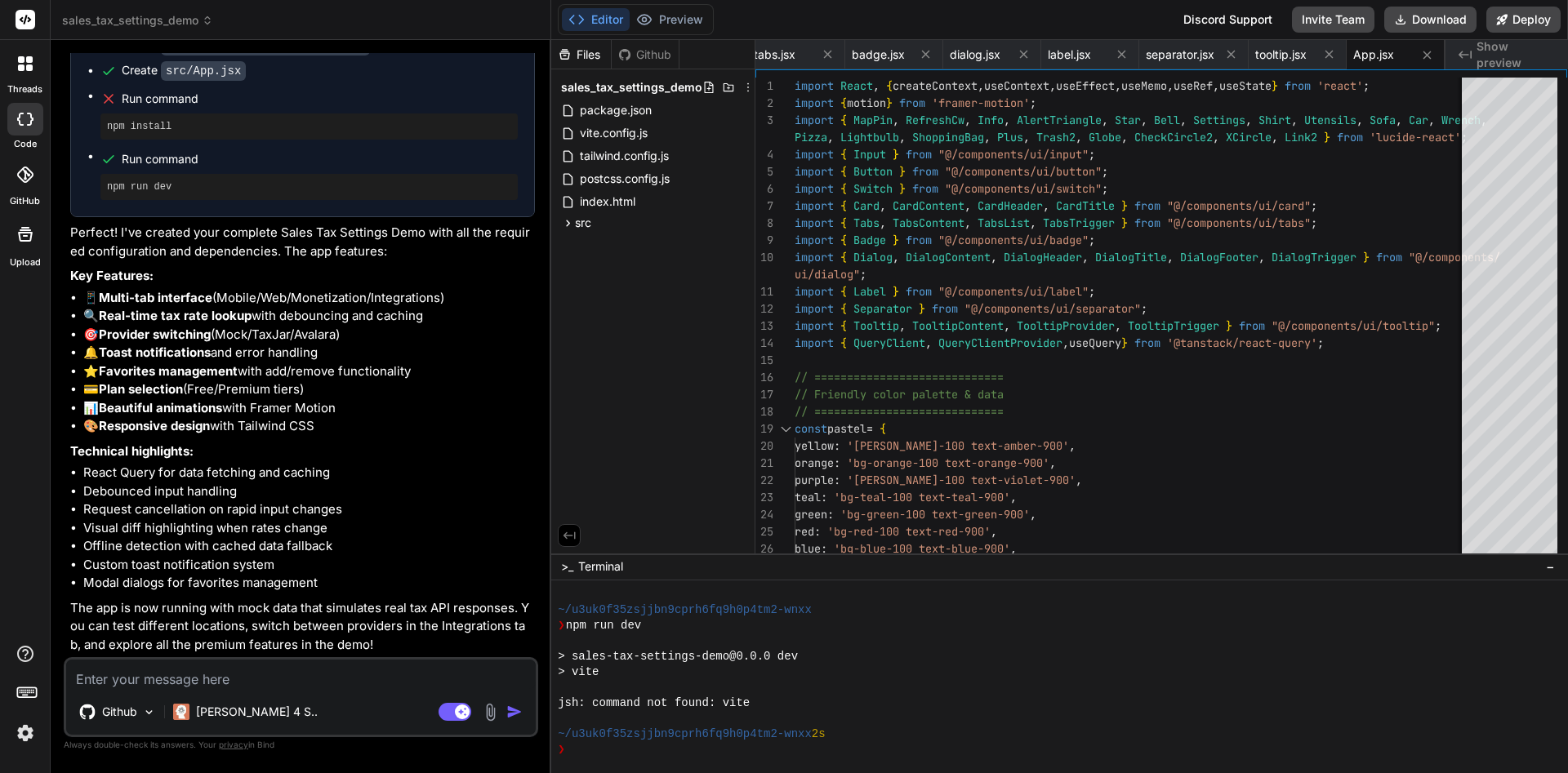
click at [265, 670] on textarea at bounding box center [301, 674] width 470 height 29
click at [1539, 23] on button "Deploy" at bounding box center [1523, 19] width 74 height 26
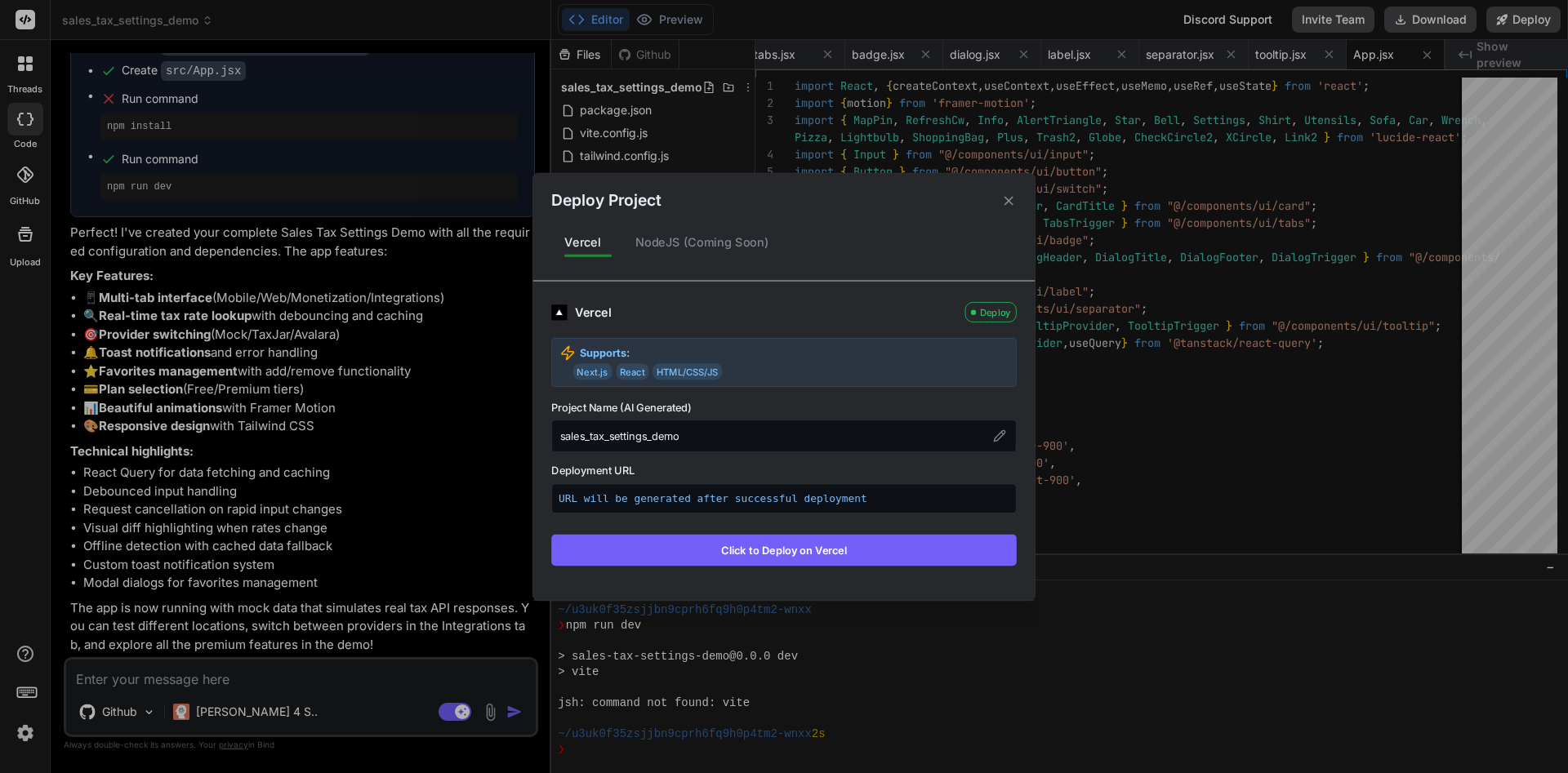
click at [882, 556] on button "Click to Deploy on Vercel" at bounding box center [784, 549] width 466 height 31
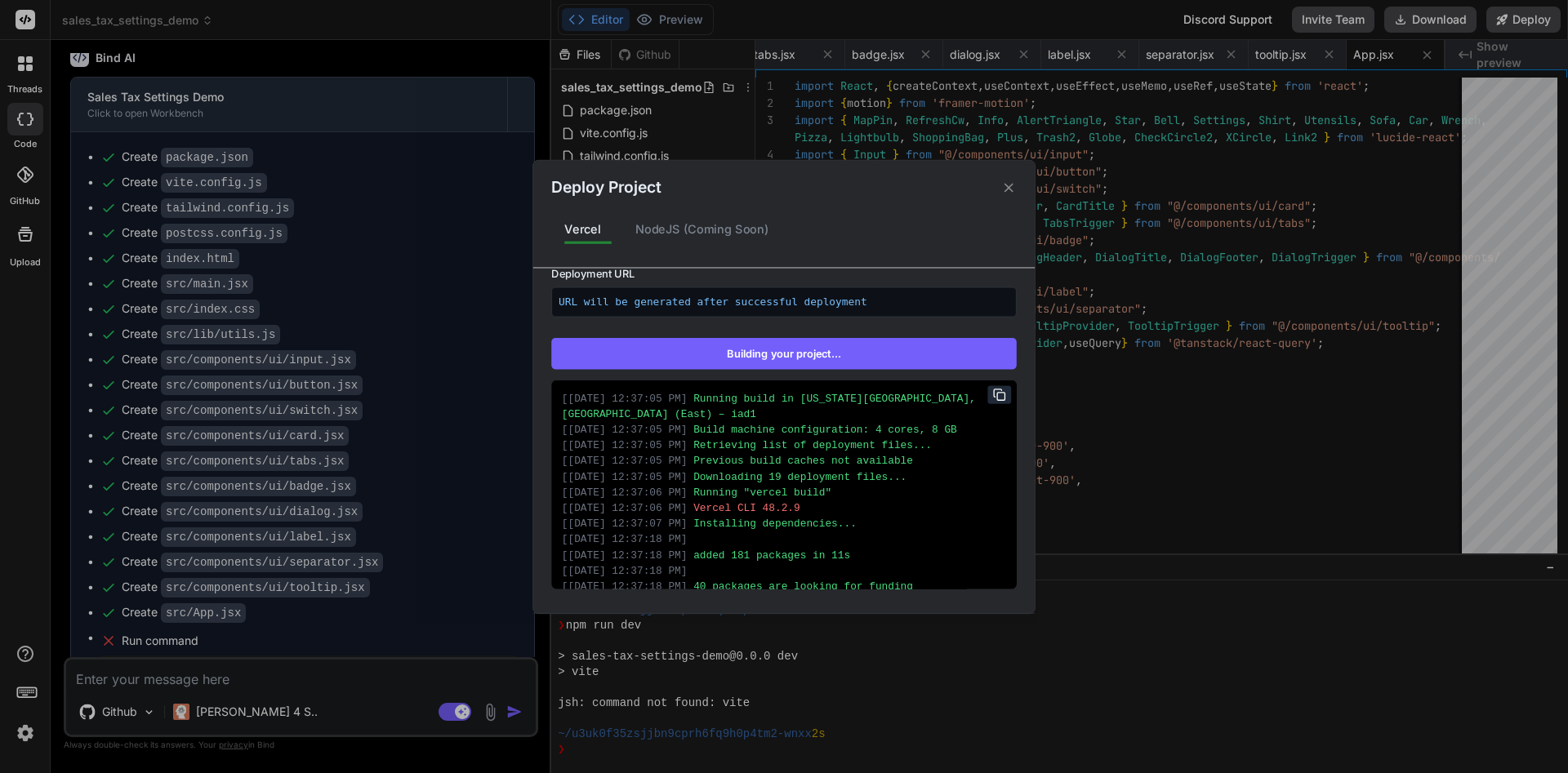
scroll to position [242, 0]
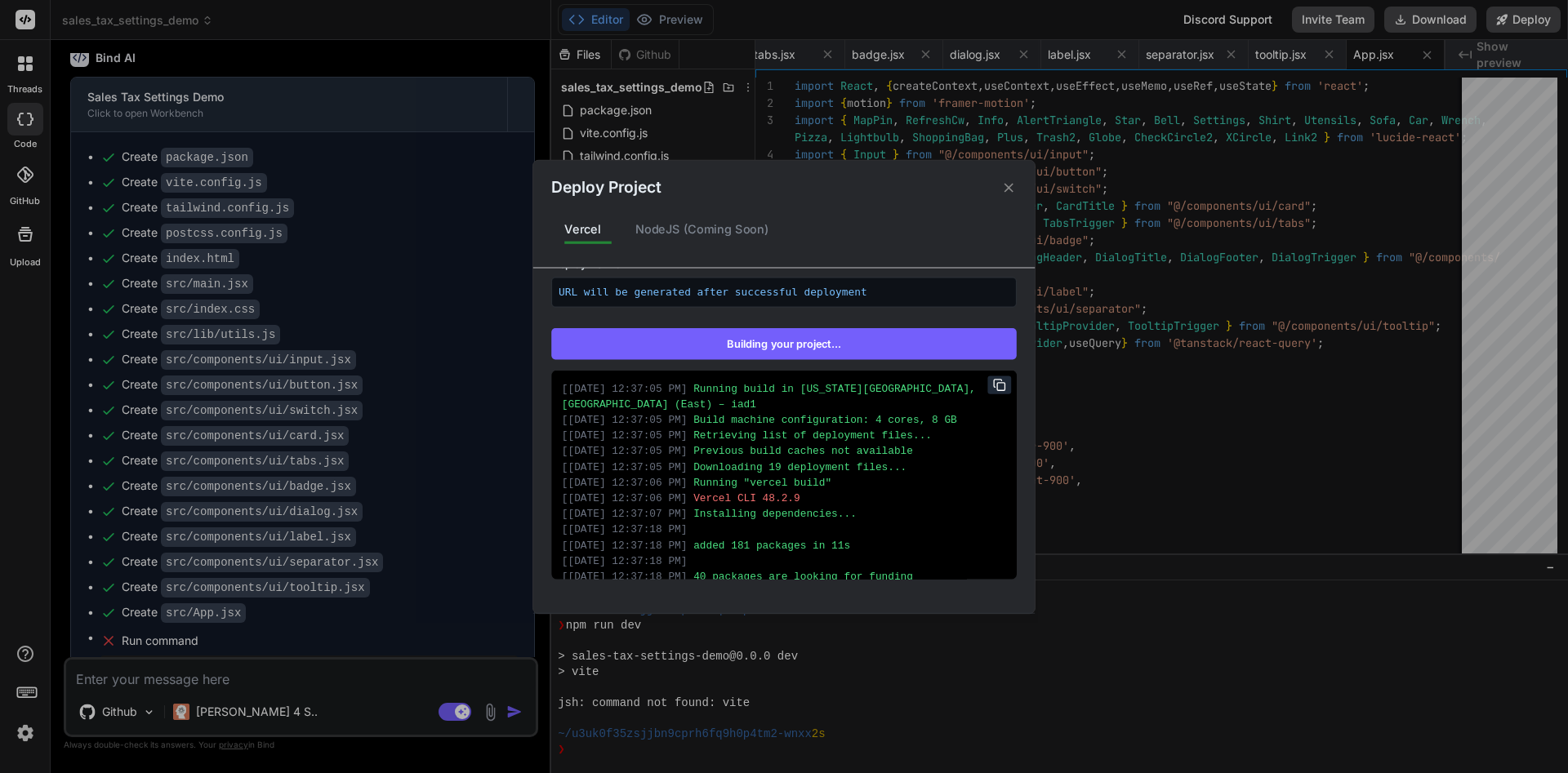
type textarea "x"
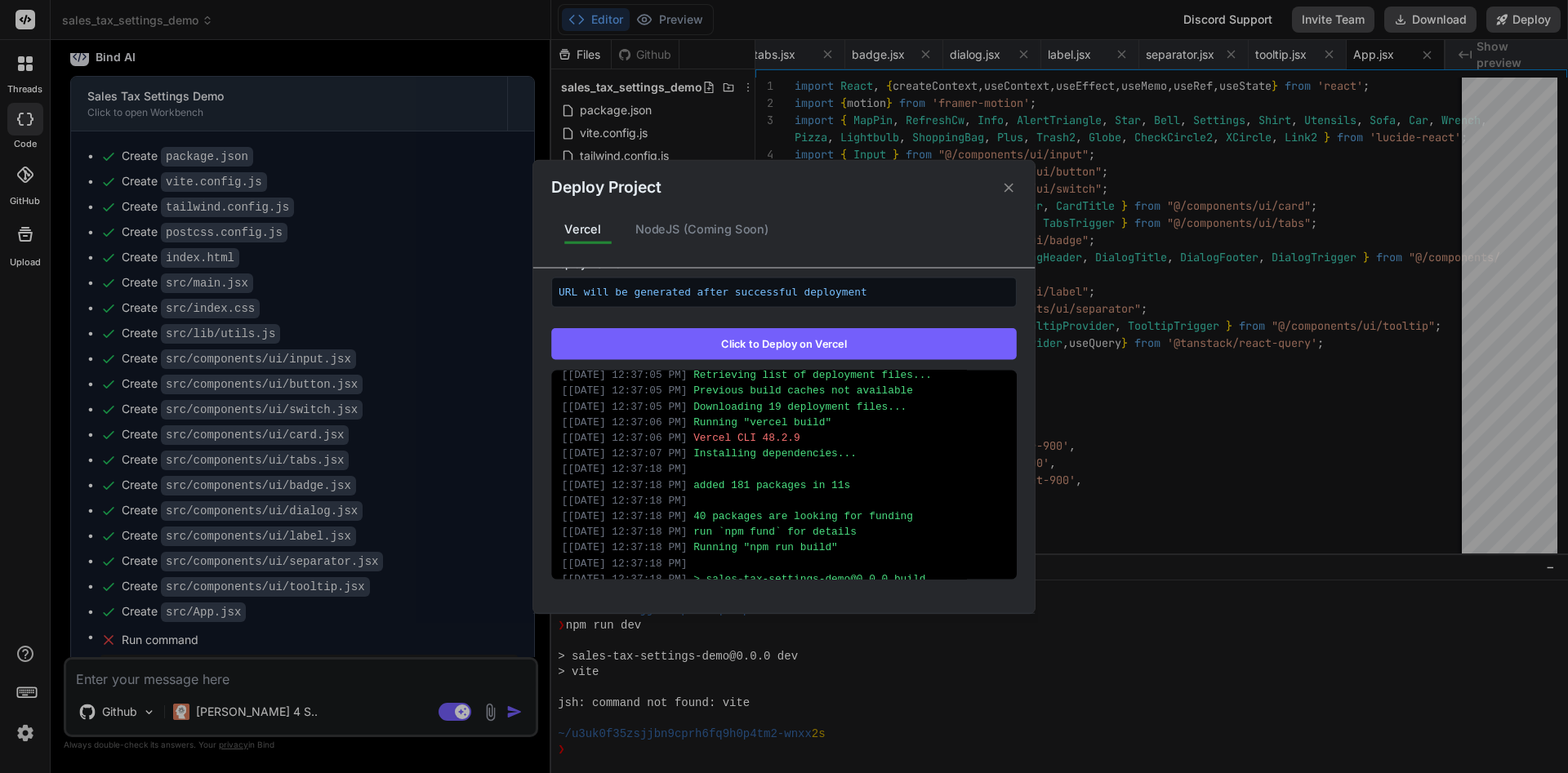
scroll to position [71, 0]
click at [341, 669] on div "Deploy Project Vercel NodeJS (Coming Soon) Vercel Failed Supports: Next.js Reac…" at bounding box center [784, 386] width 1568 height 773
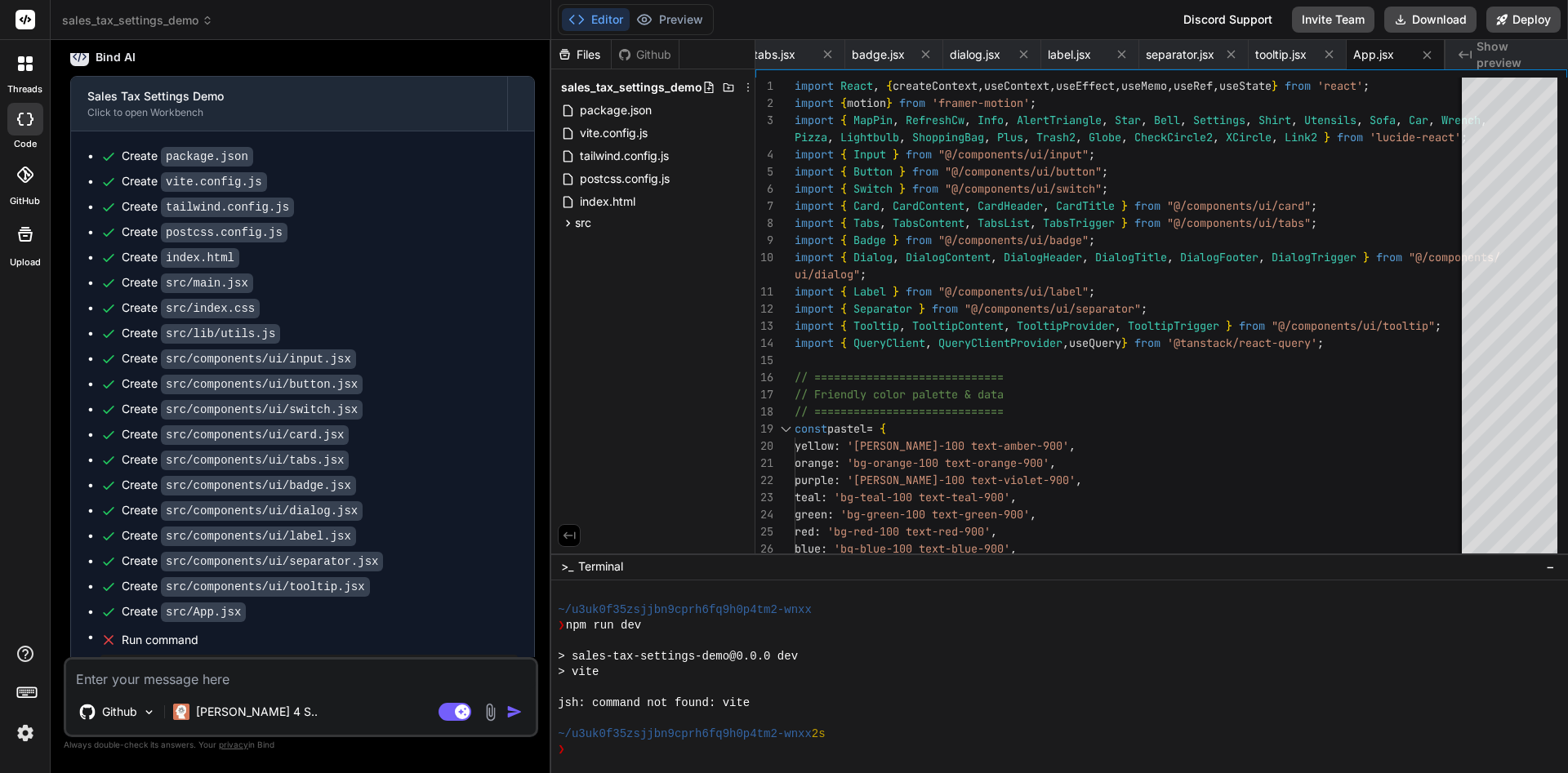
click at [324, 680] on textarea at bounding box center [301, 674] width 470 height 29
type textarea "w"
type textarea "x"
type textarea "wh"
type textarea "x"
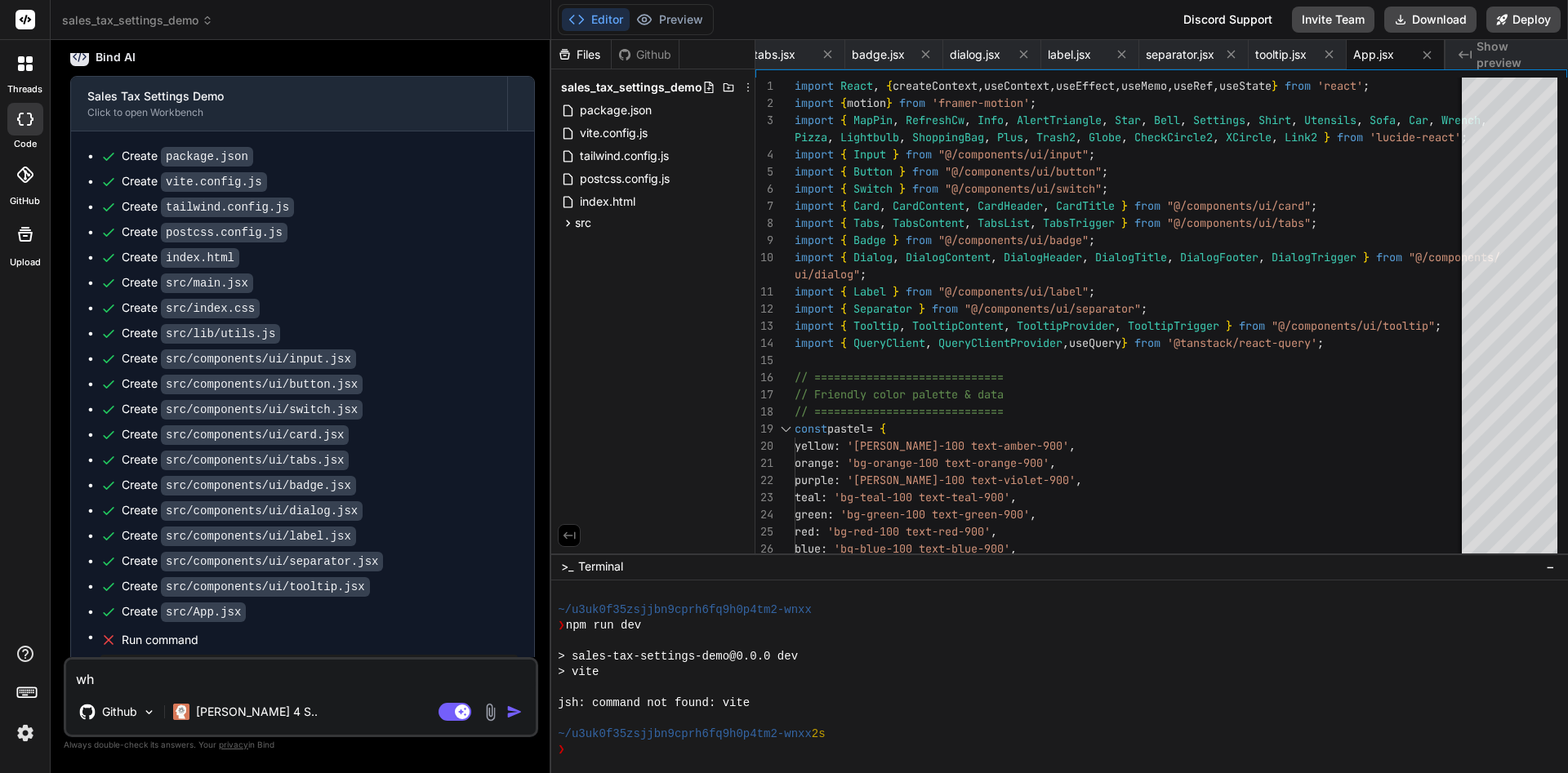
type textarea "wha"
type textarea "x"
type textarea "what"
type textarea "x"
type textarea "wha"
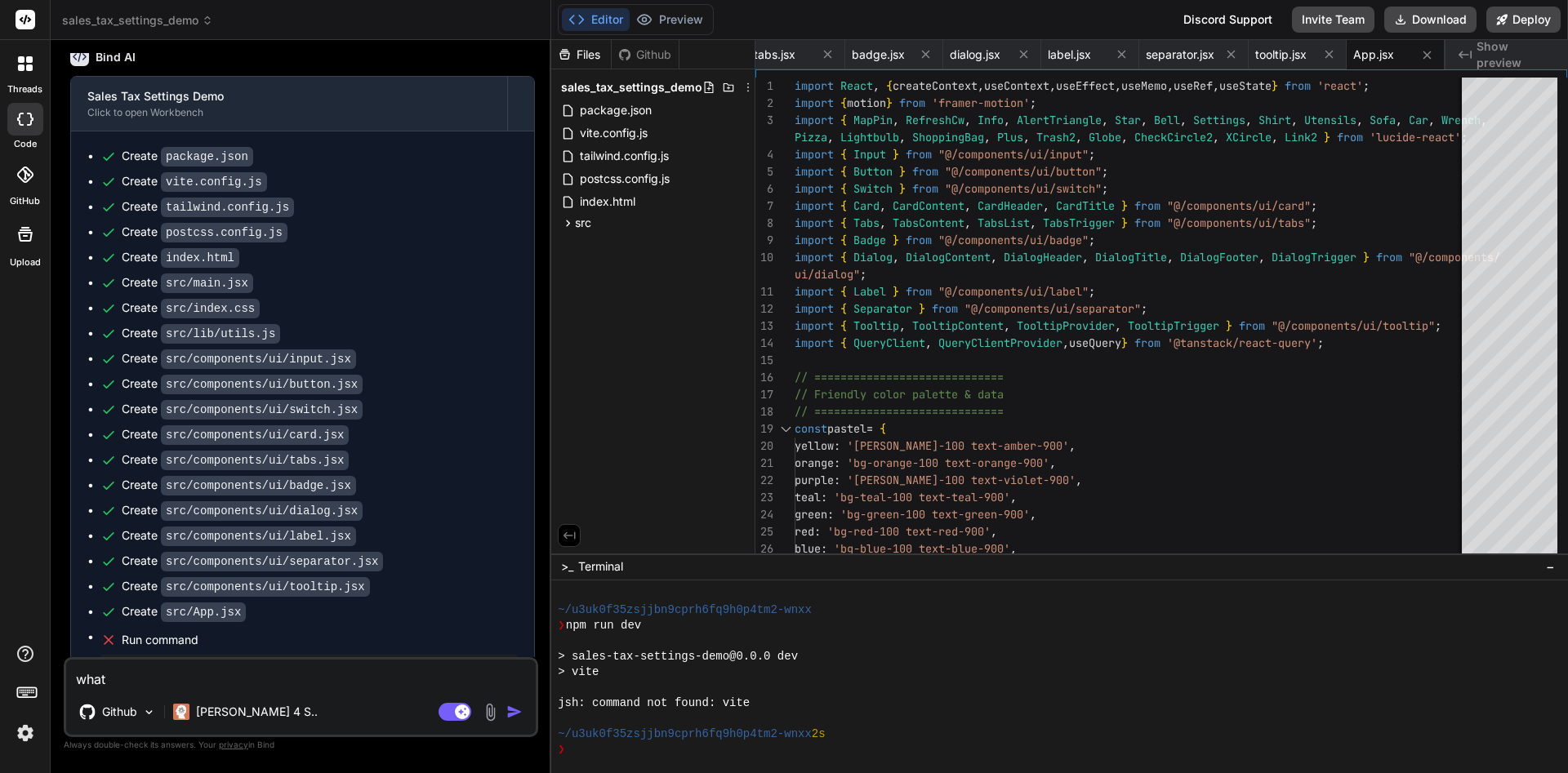
type textarea "x"
type textarea "wh"
type textarea "x"
type textarea "w"
type textarea "x"
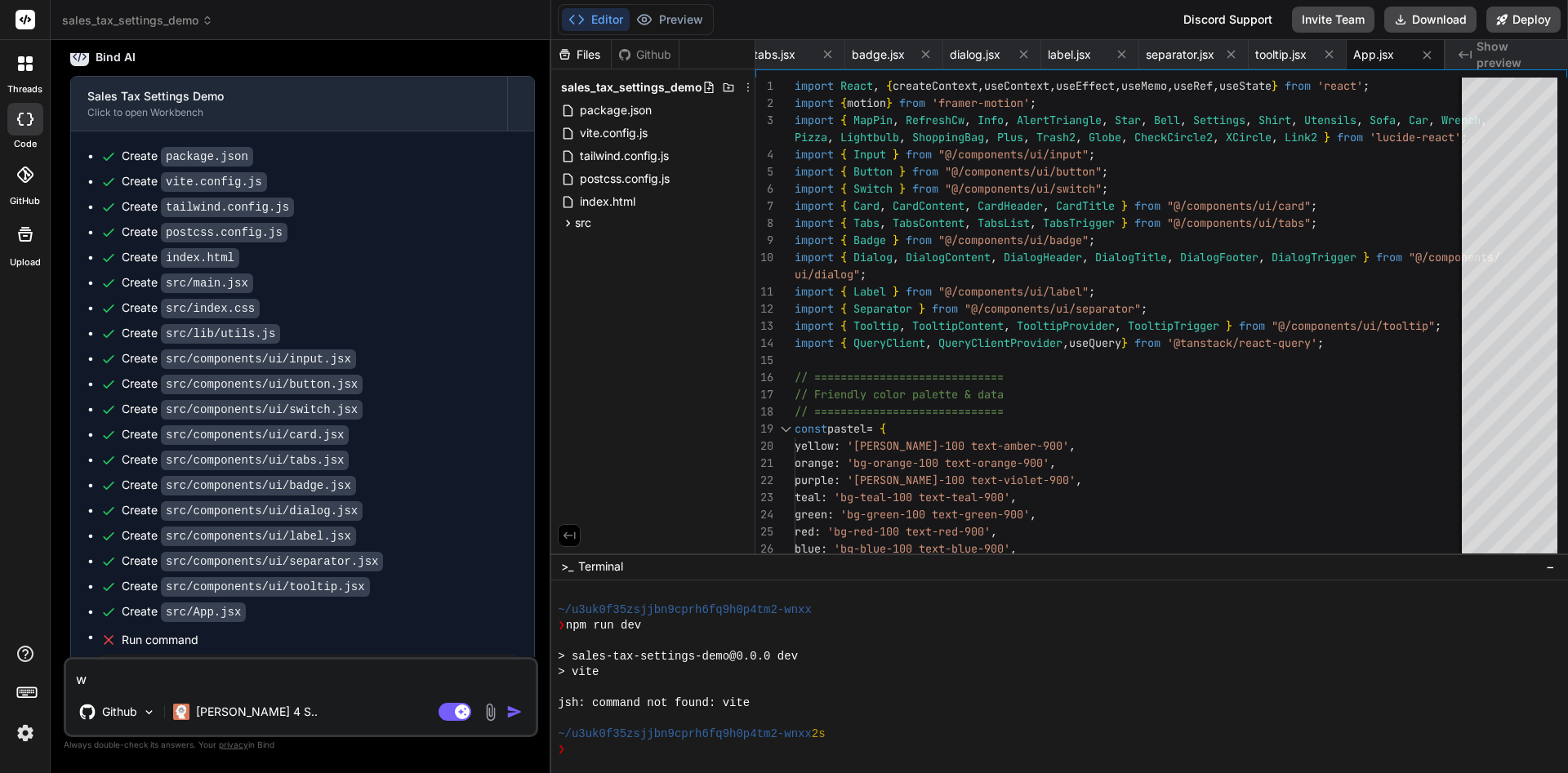
type textarea "x"
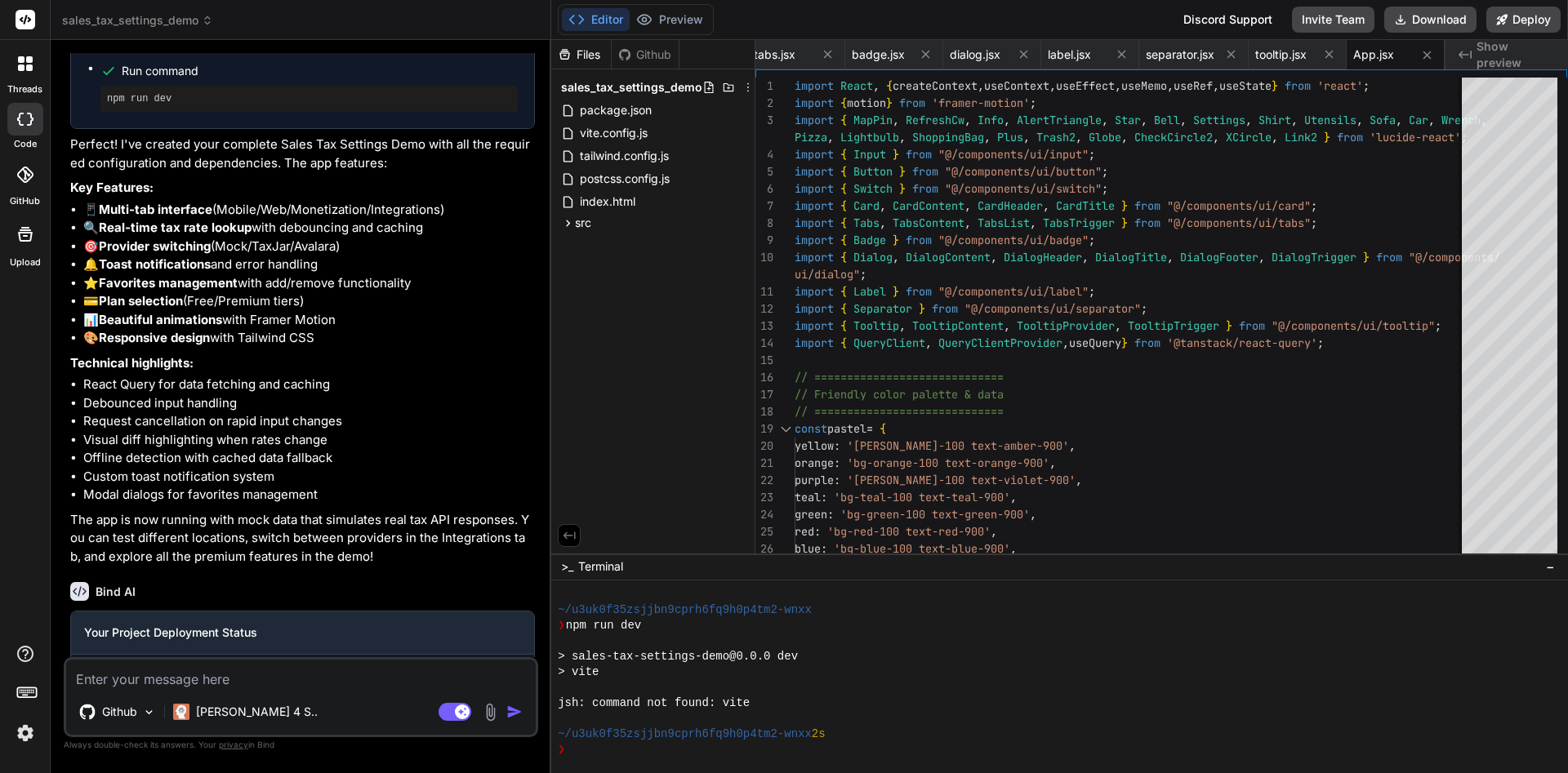
scroll to position [10002, 0]
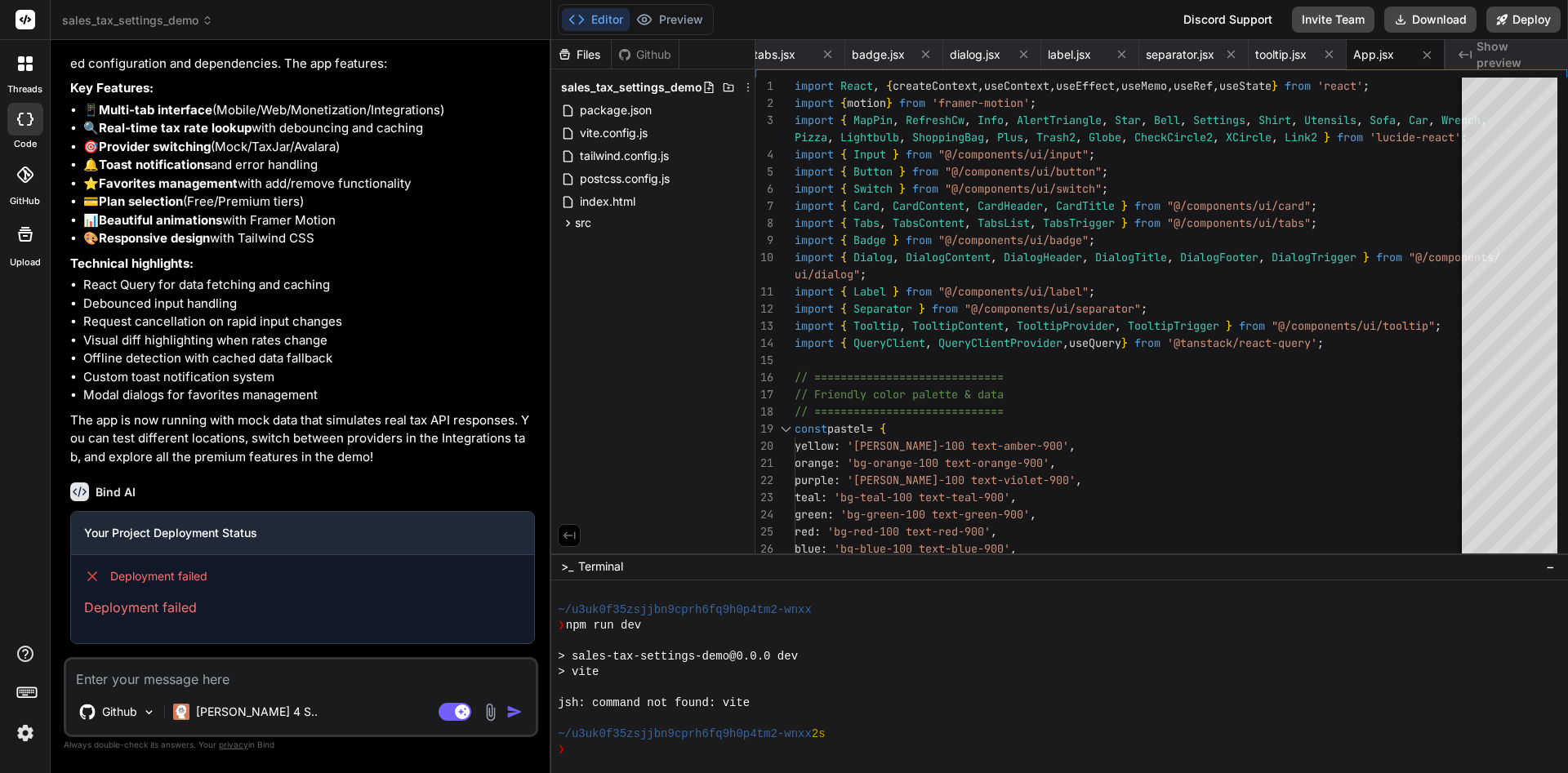
drag, startPoint x: 324, startPoint y: 680, endPoint x: 247, endPoint y: 306, distance: 381.8
click at [247, 306] on li "Debounced input handling" at bounding box center [309, 304] width 451 height 19
click at [248, 669] on textarea at bounding box center [301, 674] width 470 height 29
type textarea "{"
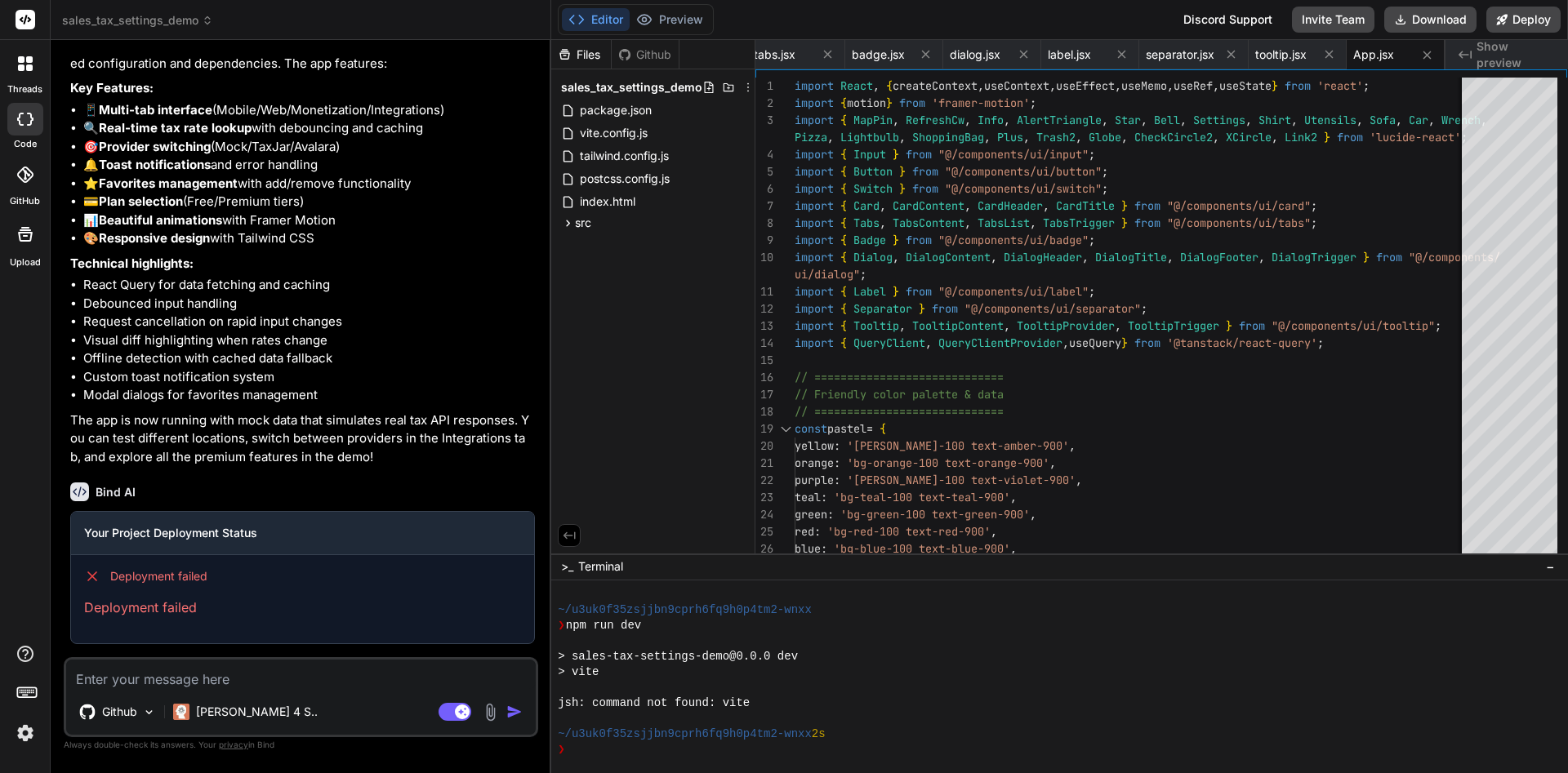
type textarea "x"
click at [248, 669] on textarea "{" at bounding box center [301, 674] width 470 height 29
type textarea "x"
type textarea "P"
type textarea "x"
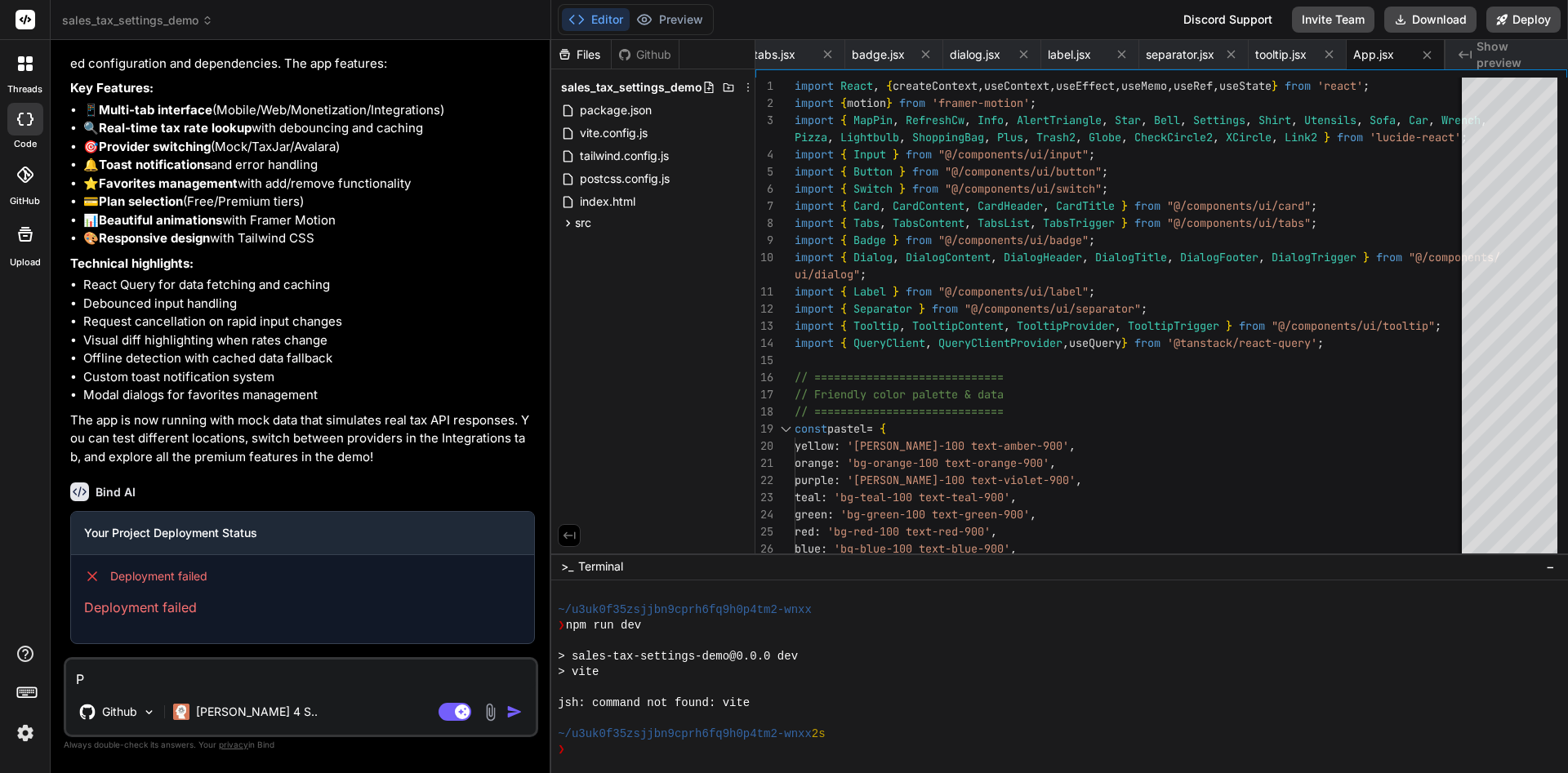
type textarea "Pl"
type textarea "x"
type textarea "Ple"
type textarea "x"
type textarea "Plea"
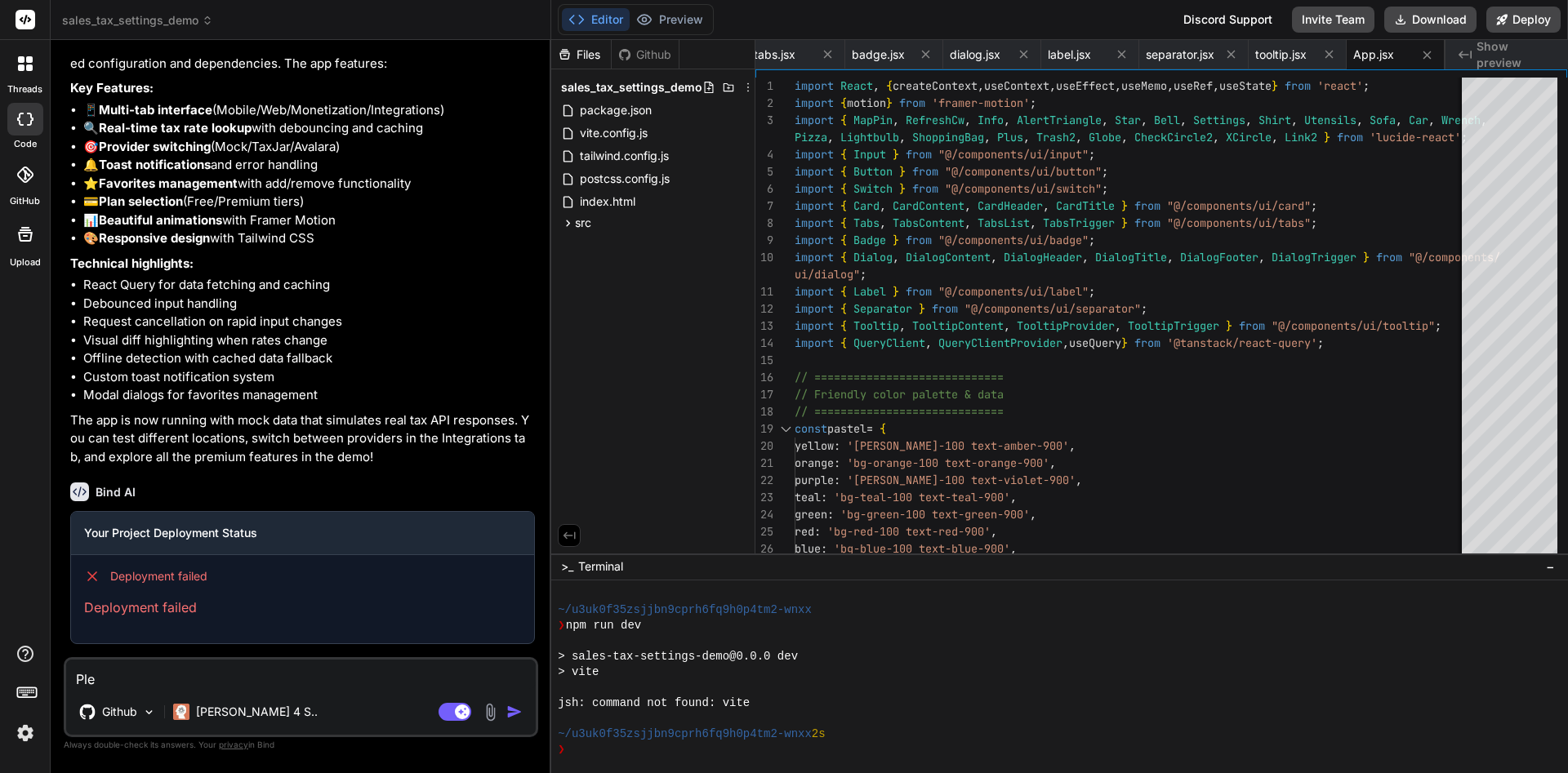
type textarea "x"
type textarea "Pleas"
type textarea "x"
type textarea "Please"
type textarea "x"
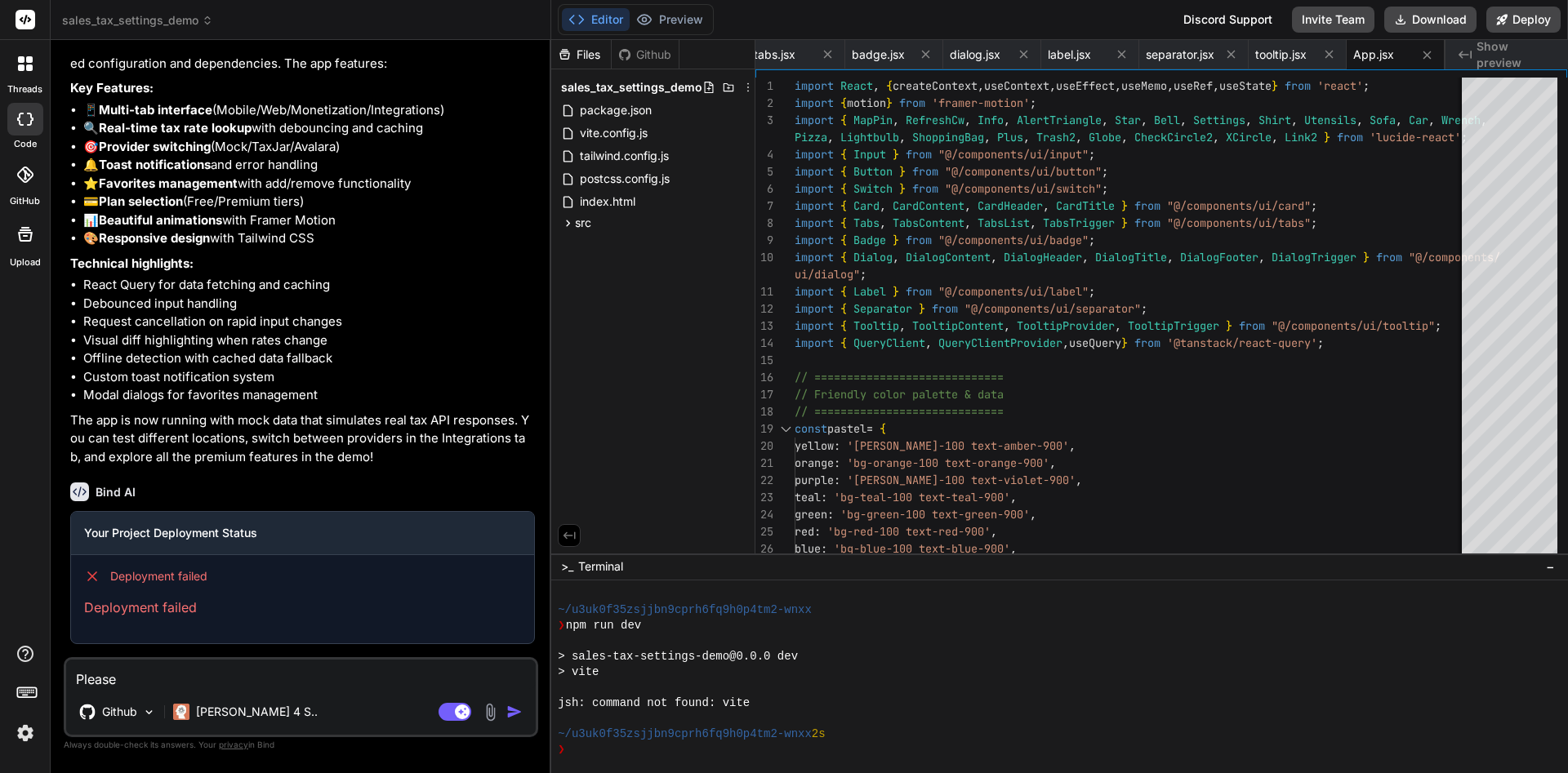
type textarea "Please"
type textarea "x"
type textarea "Please f"
type textarea "x"
type textarea "Please fi"
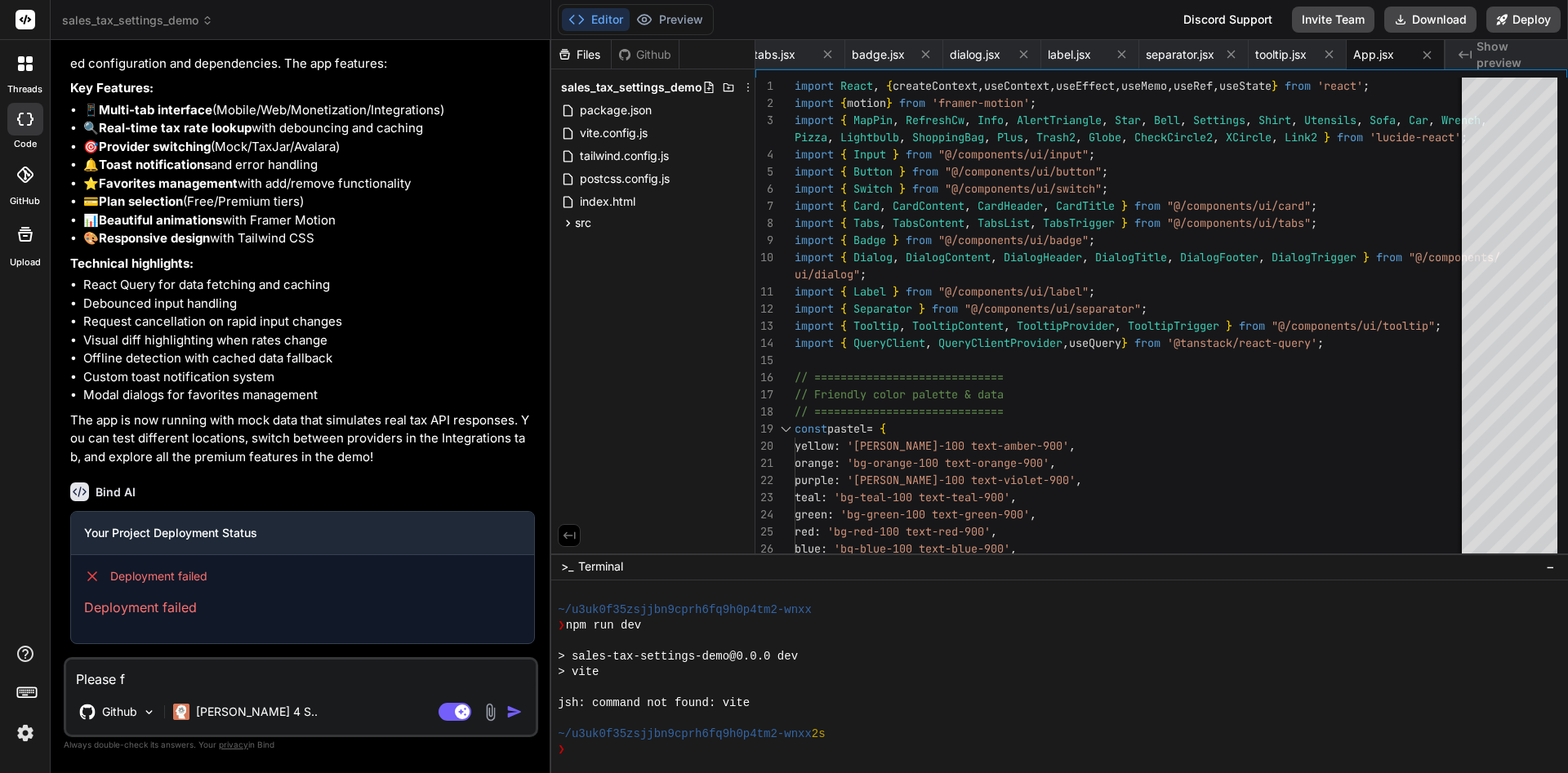
type textarea "x"
type textarea "Please fix"
type textarea "x"
type textarea "Please fix"
type textarea "x"
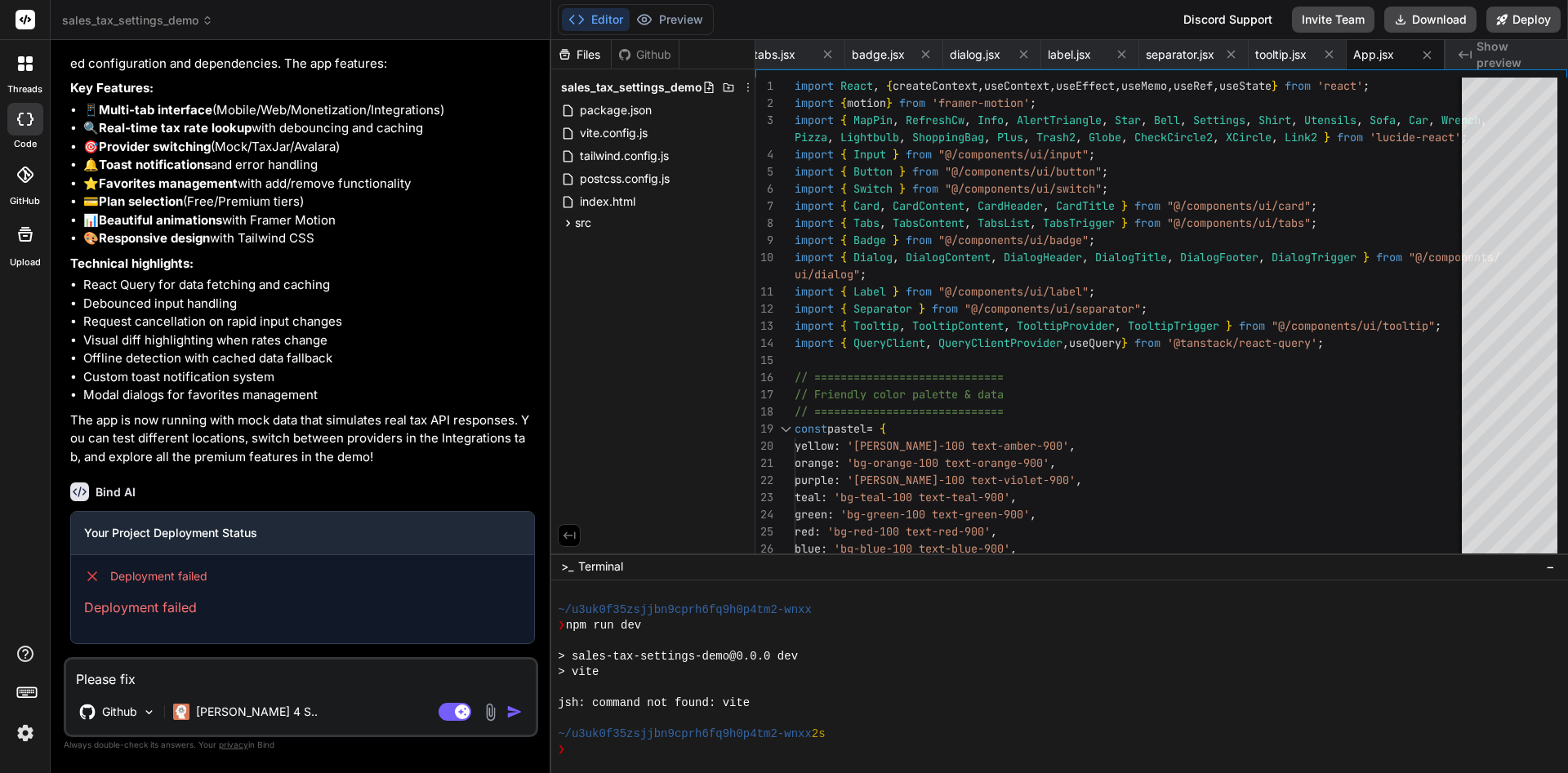
type textarea "Please fix t"
type textarea "x"
type textarea "Please fix th"
type textarea "x"
type textarea "Please fix the"
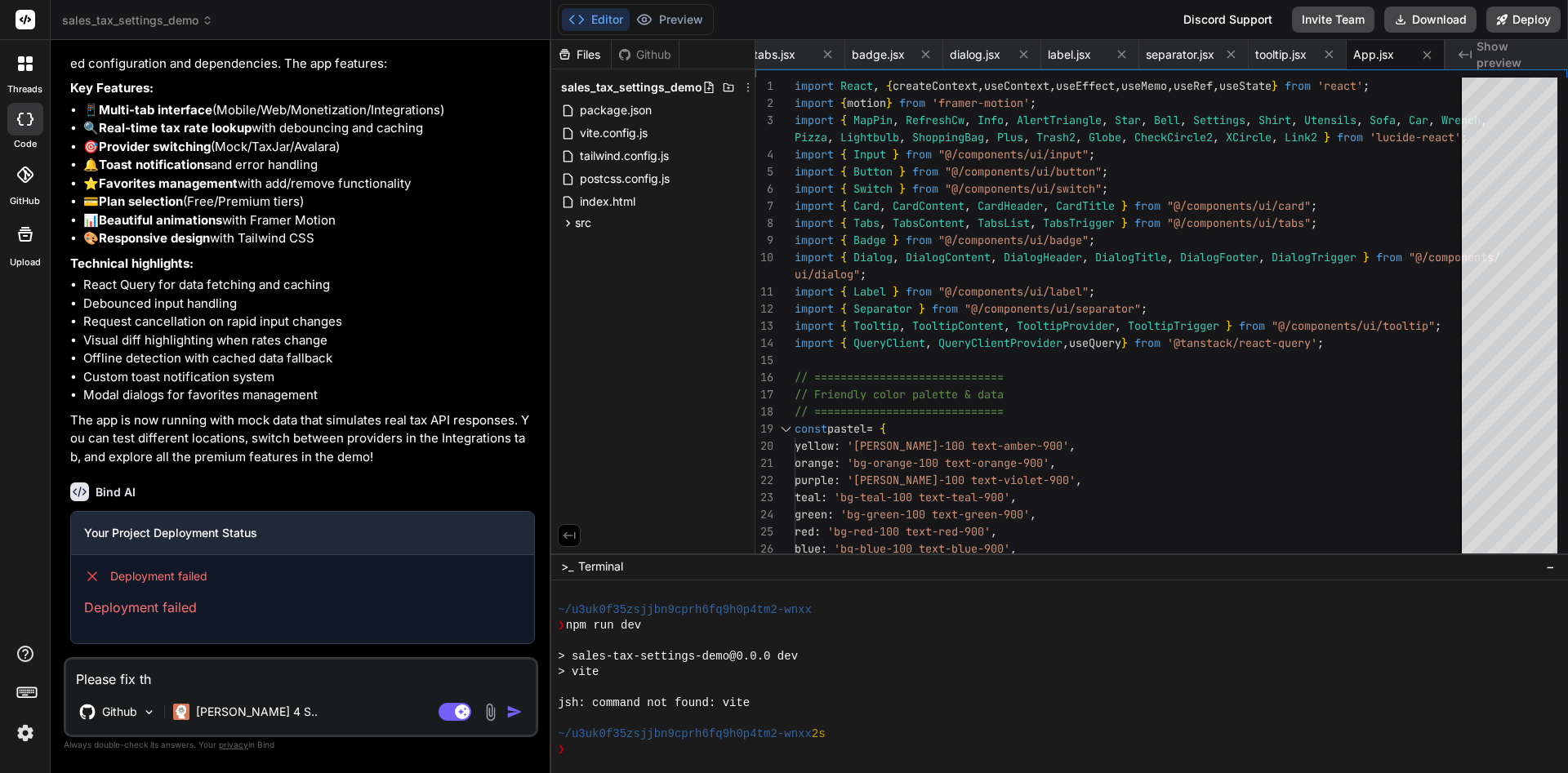
type textarea "x"
type textarea "Please fix the"
type textarea "x"
type textarea "Please fix the i"
type textarea "x"
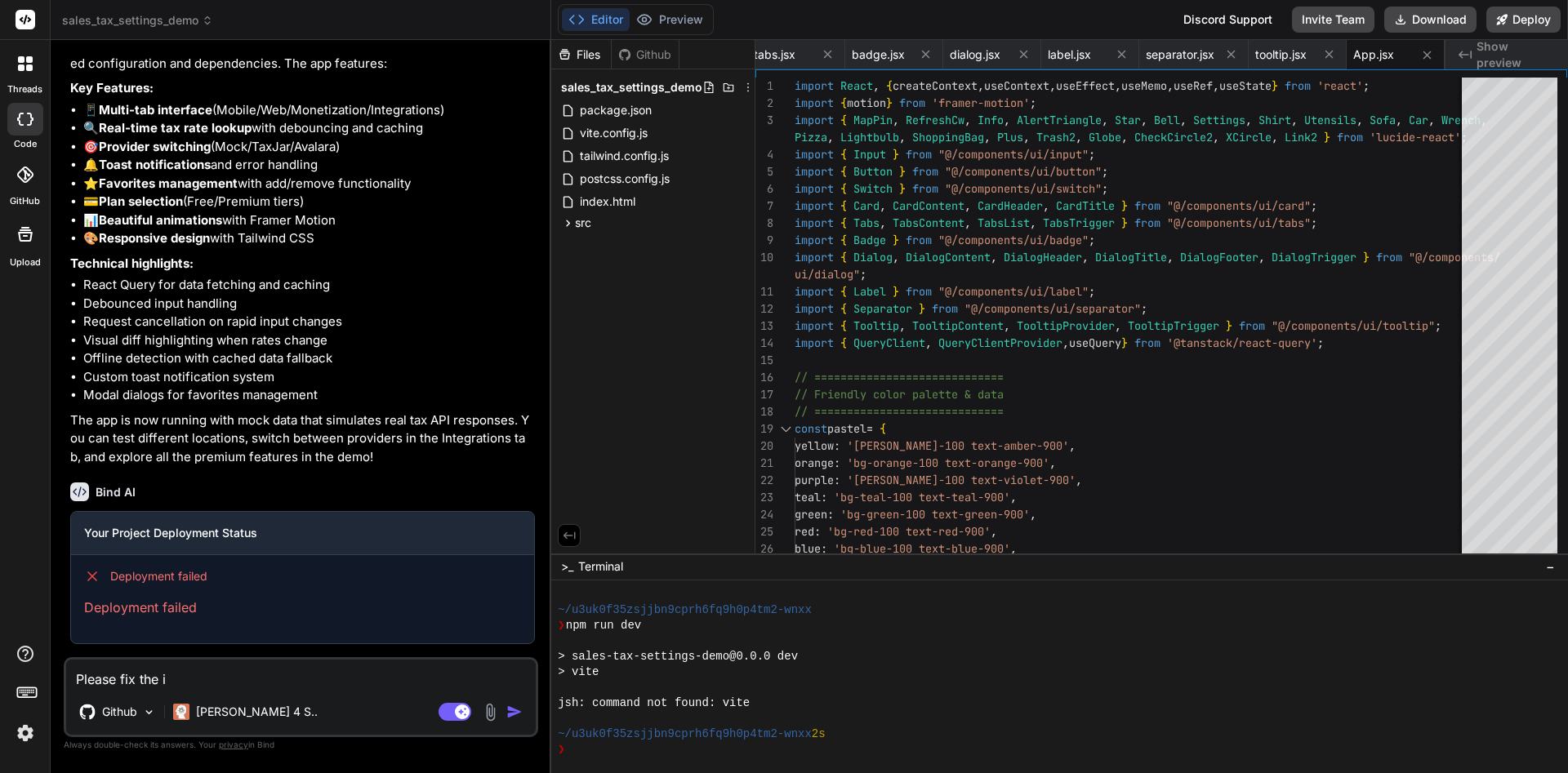
type textarea "Please fix the is"
type textarea "x"
type textarea "Please fix the iss"
type textarea "x"
type textarea "Please fix the issu"
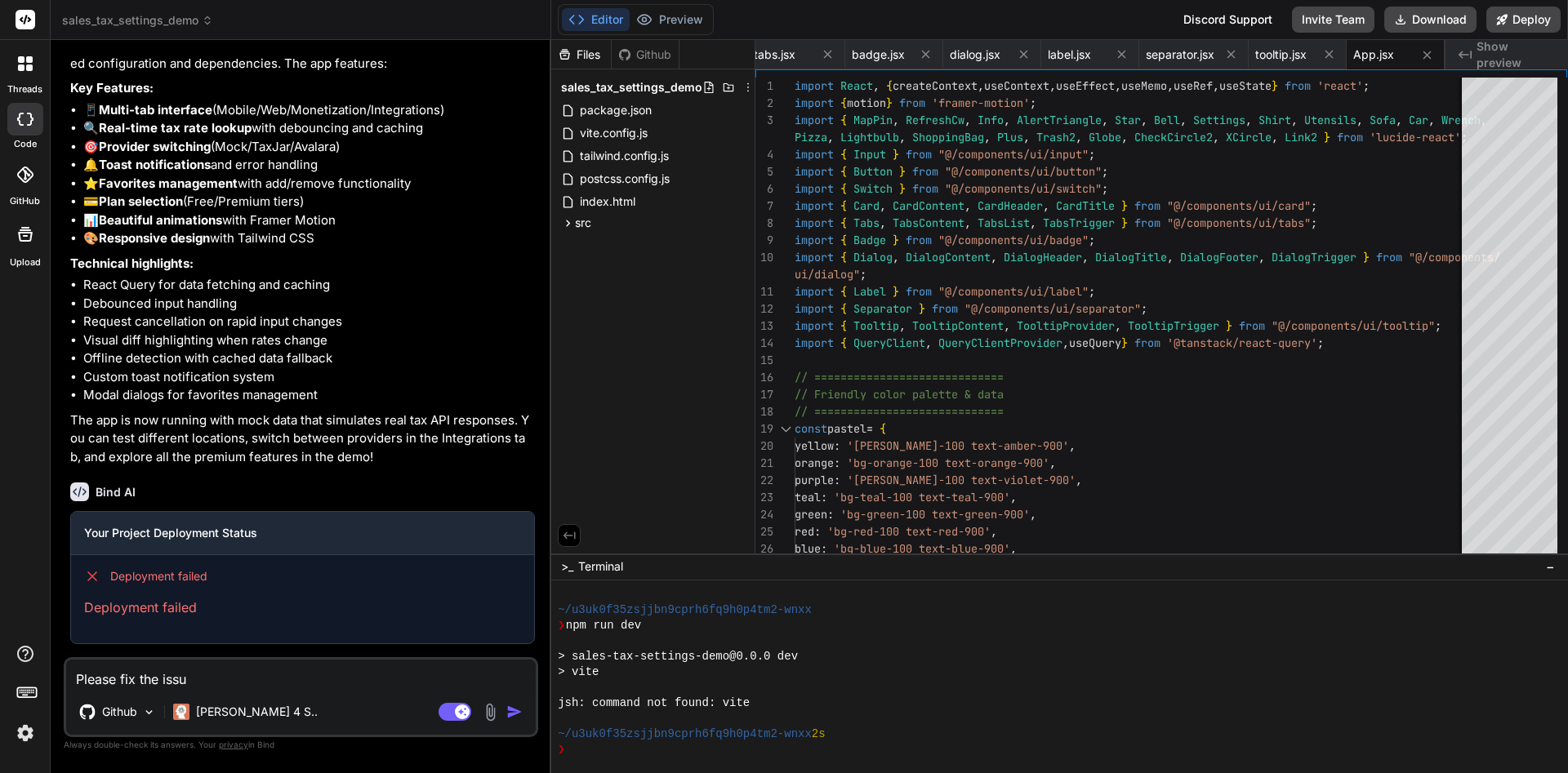
type textarea "x"
type textarea "Please fix the iss"
type textarea "x"
type textarea "Please fix the issu"
type textarea "x"
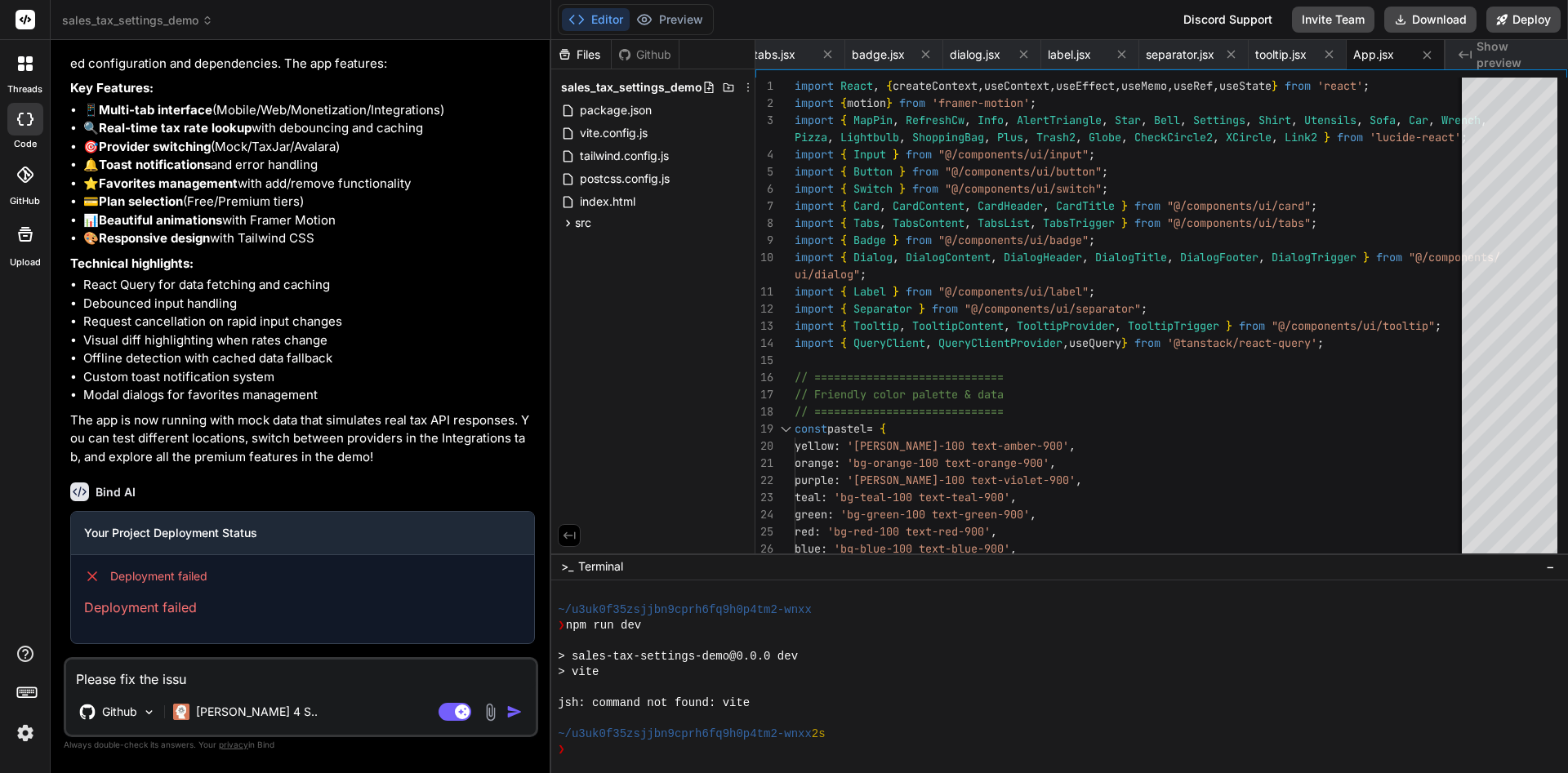
type textarea "Please fix the issue"
type textarea "x"
type textarea "Please fix the issue/"
type textarea "x"
type textarea "Please fix the issue/e"
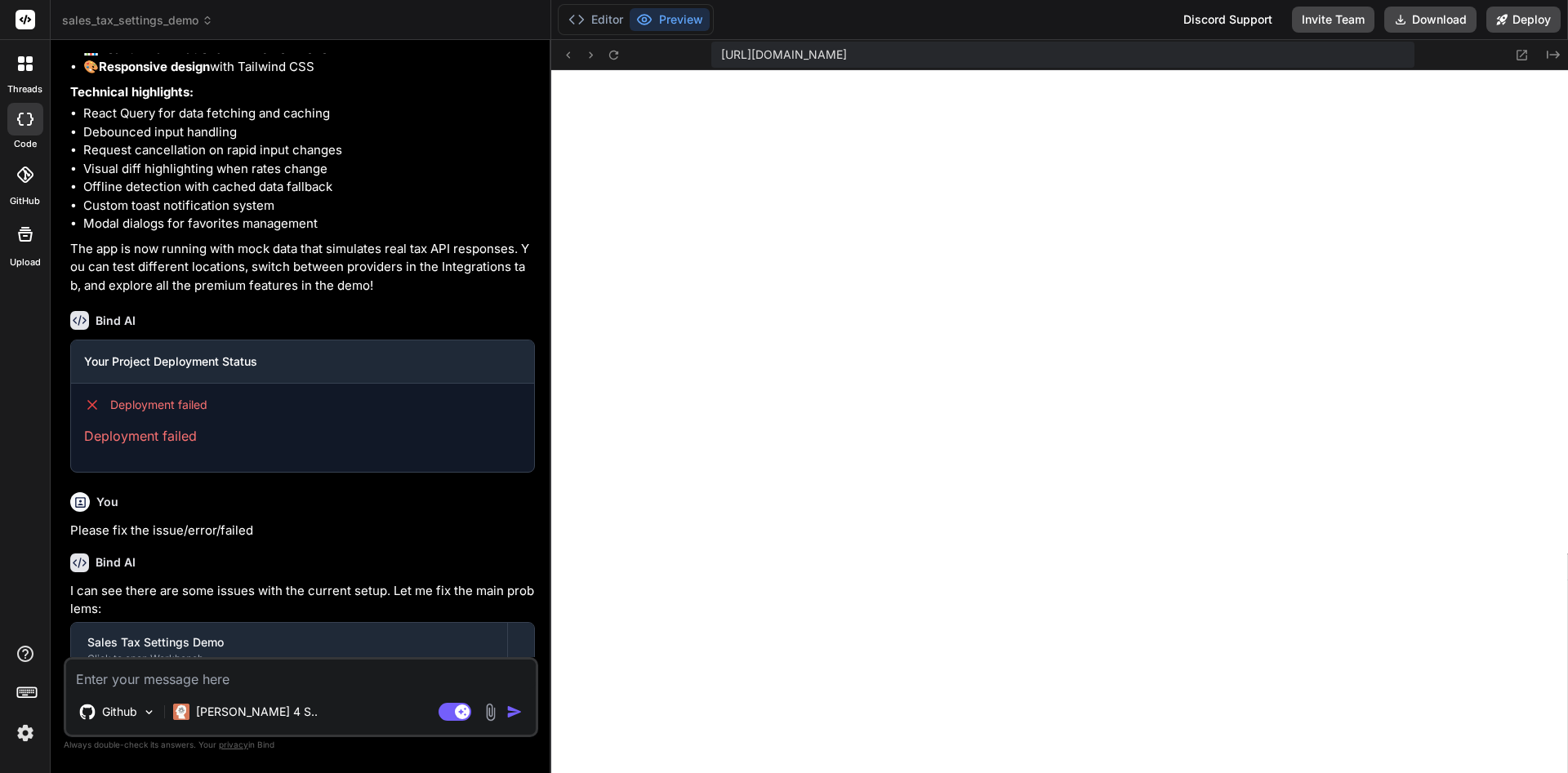
scroll to position [993, 0]
click at [349, 679] on textarea at bounding box center [301, 674] width 470 height 29
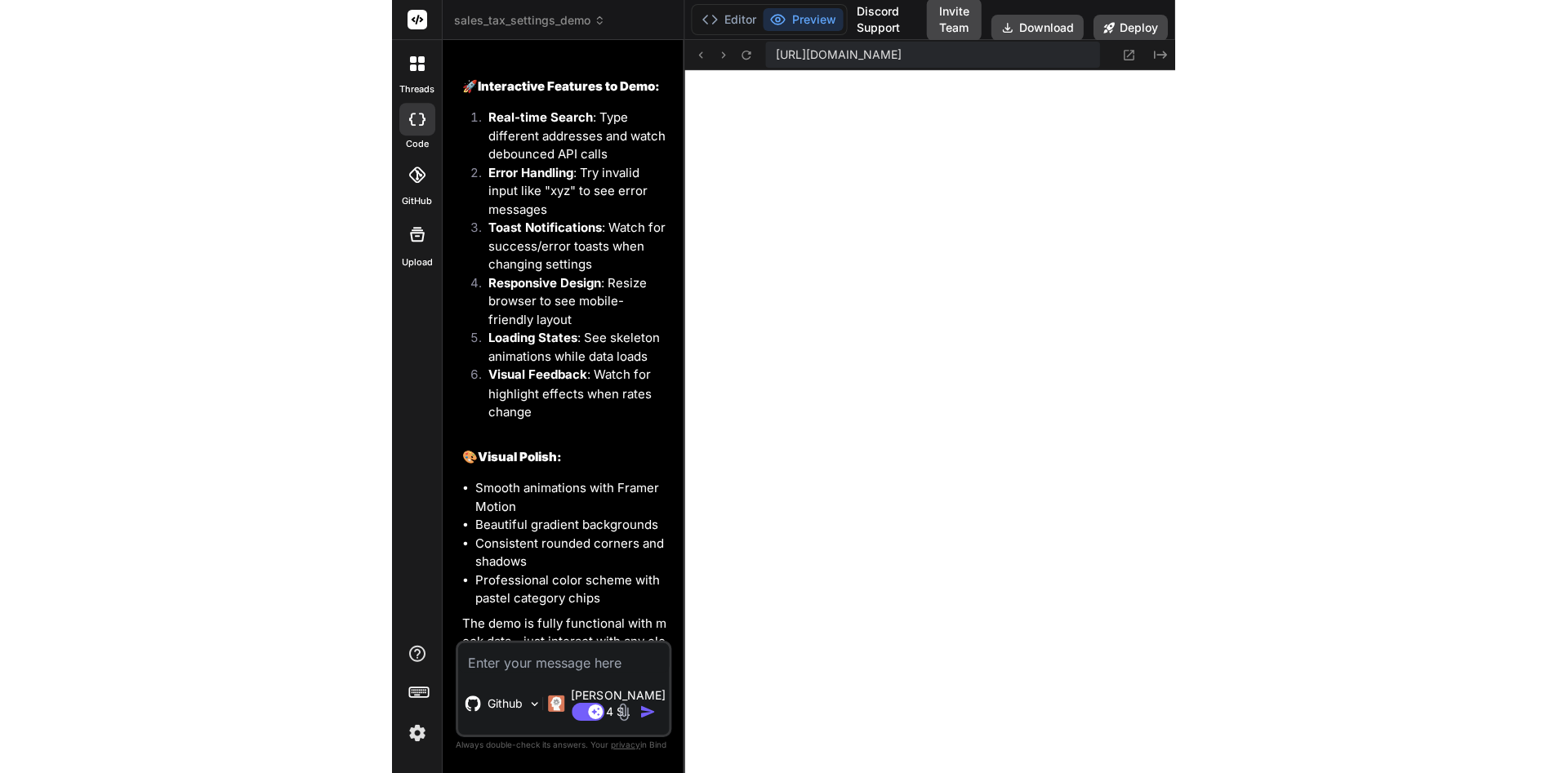
scroll to position [2017, 0]
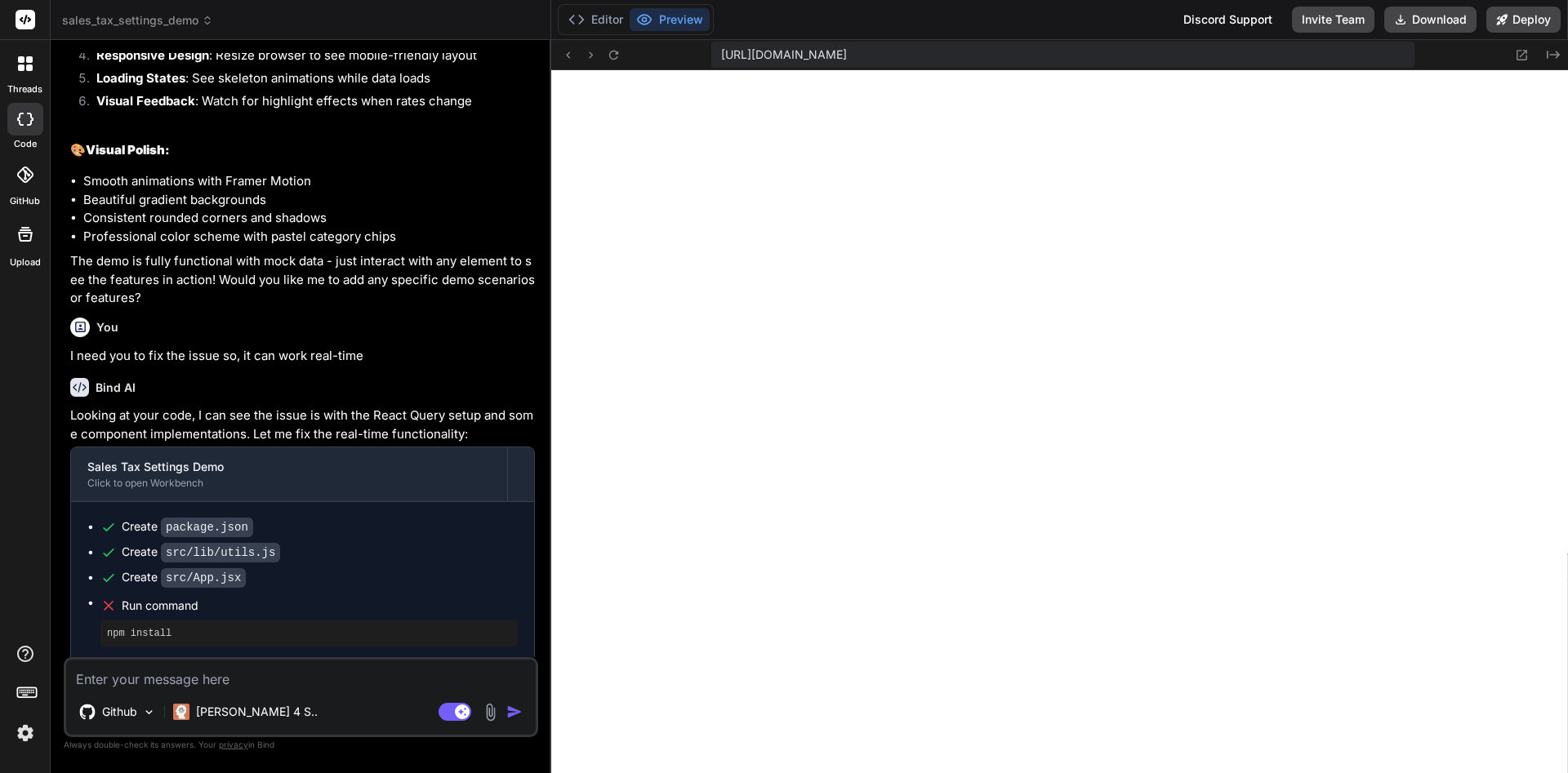
click at [153, 604] on span "Run command" at bounding box center [319, 605] width 396 height 16
click at [206, 685] on textarea at bounding box center [301, 674] width 470 height 29
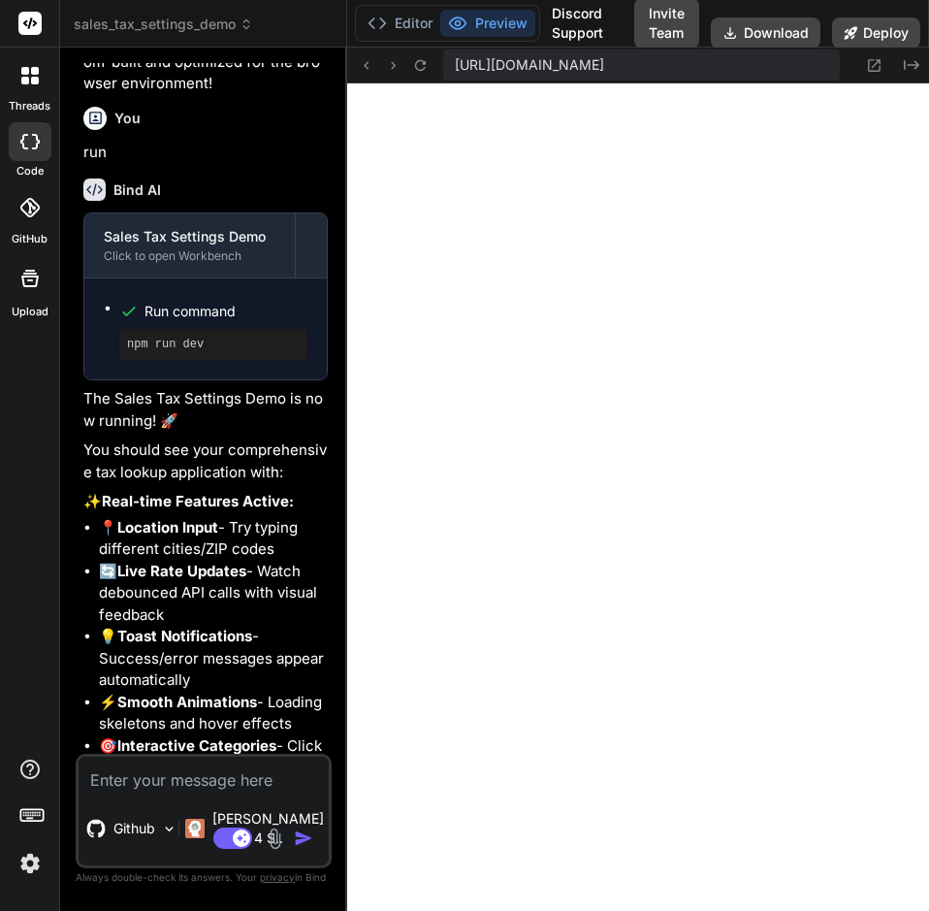
scroll to position [31373, 0]
